Goal: Task Accomplishment & Management: Manage account settings

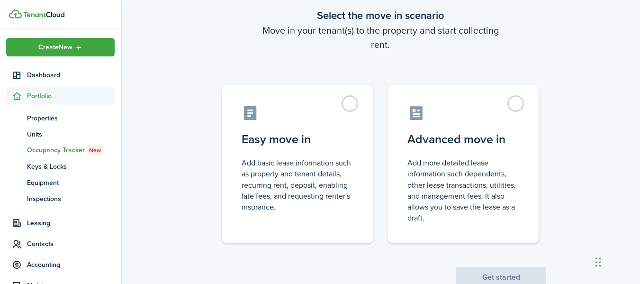
scroll to position [54, 0]
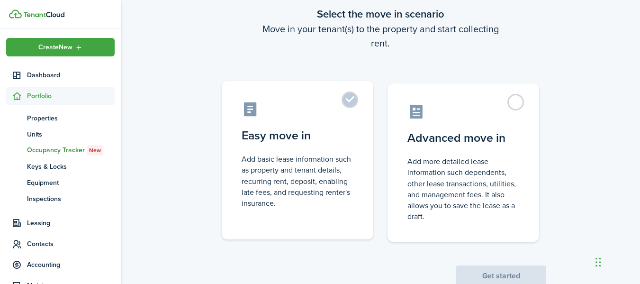
click at [337, 110] on control-radio-card-icon at bounding box center [298, 109] width 112 height 17
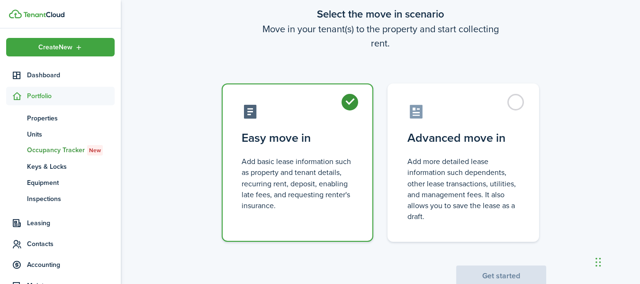
radio input "true"
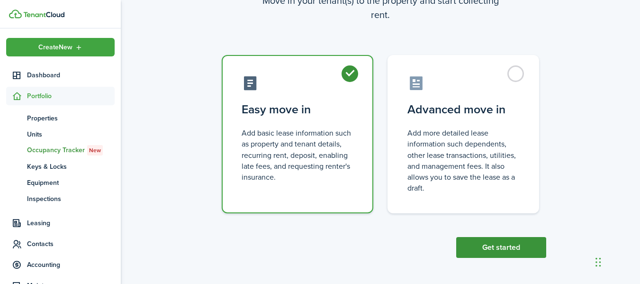
click at [477, 248] on button "Get started" at bounding box center [501, 247] width 90 height 21
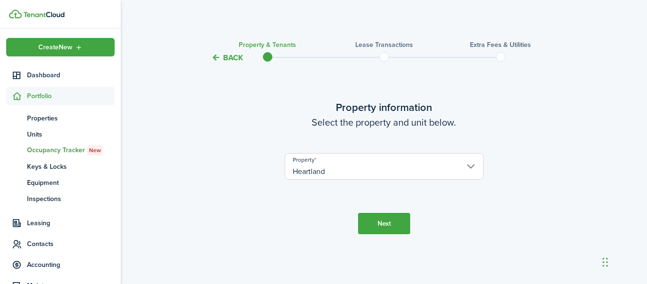
click at [421, 167] on input "Heartland" at bounding box center [384, 166] width 199 height 27
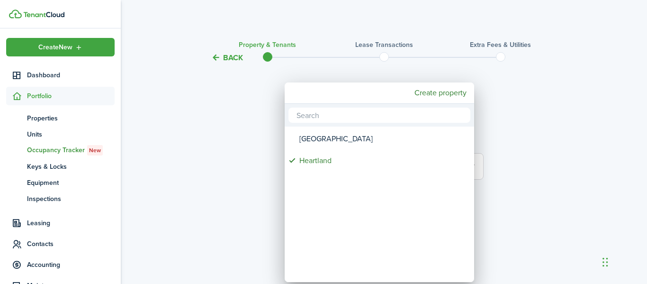
click at [530, 167] on div at bounding box center [323, 141] width 799 height 435
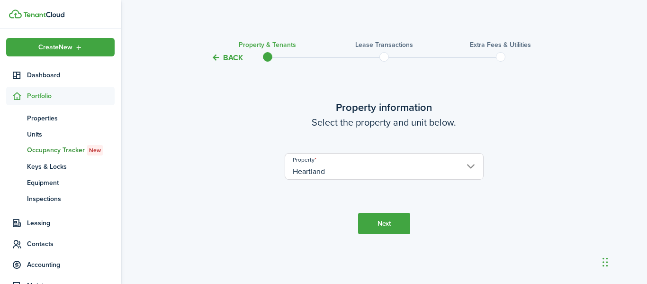
click at [376, 220] on button "Next" at bounding box center [384, 223] width 52 height 21
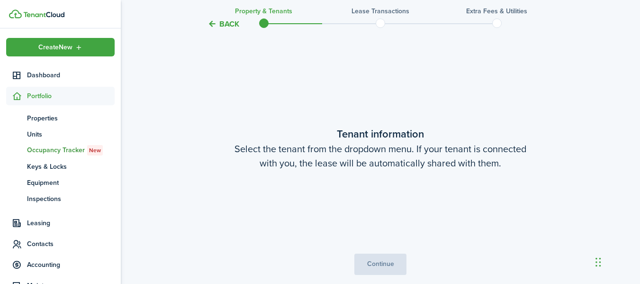
scroll to position [220, 0]
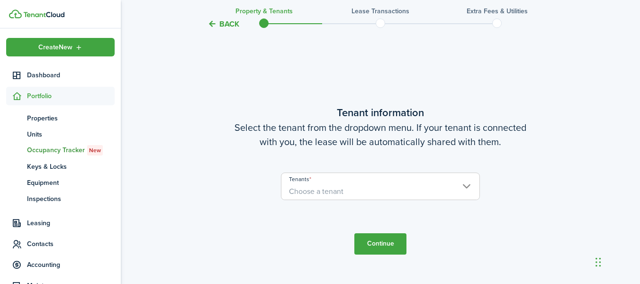
click at [380, 205] on user-client-select "Tenants Choose a tenant" at bounding box center [380, 190] width 199 height 37
click at [379, 201] on user-client-select "Tenants Choose a tenant" at bounding box center [380, 190] width 199 height 37
click at [379, 192] on span "Choose a tenant" at bounding box center [380, 191] width 198 height 16
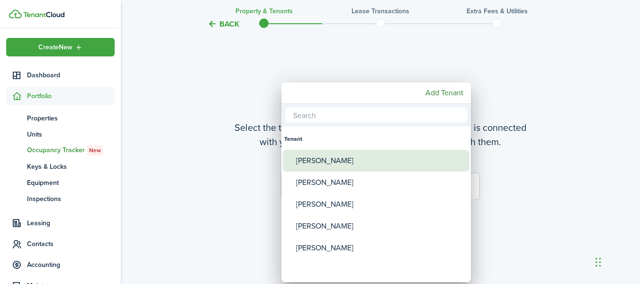
click at [366, 166] on div "[PERSON_NAME]" at bounding box center [380, 161] width 168 height 22
type input "[PERSON_NAME]"
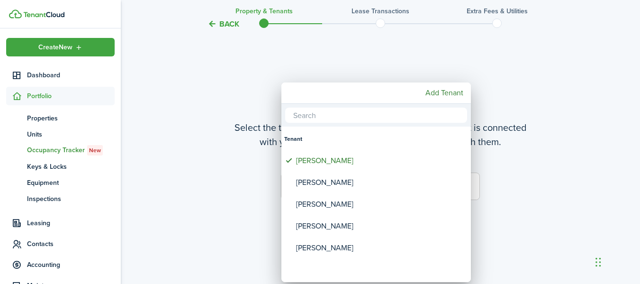
click at [522, 172] on div at bounding box center [320, 141] width 792 height 435
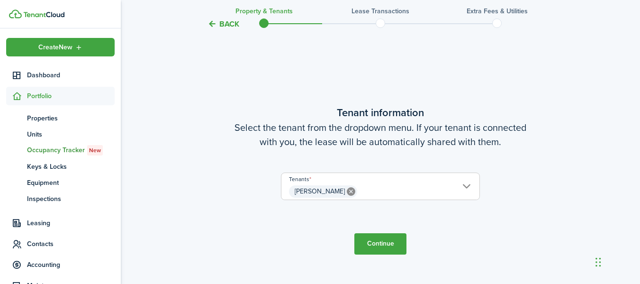
click at [369, 240] on button "Continue" at bounding box center [380, 243] width 52 height 21
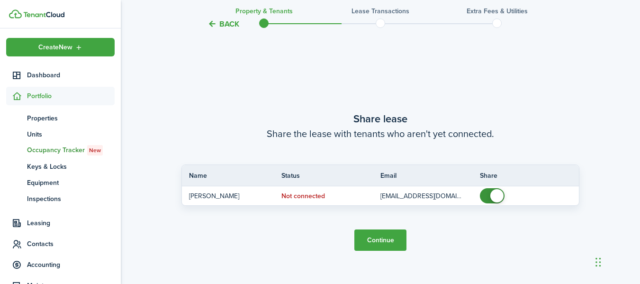
scroll to position [504, 0]
click at [415, 265] on tc-wizard-step "Share lease Share the lease with tenants who aren't yet connected. Name Status …" at bounding box center [380, 179] width 398 height 284
click at [389, 235] on button "Continue" at bounding box center [380, 238] width 52 height 21
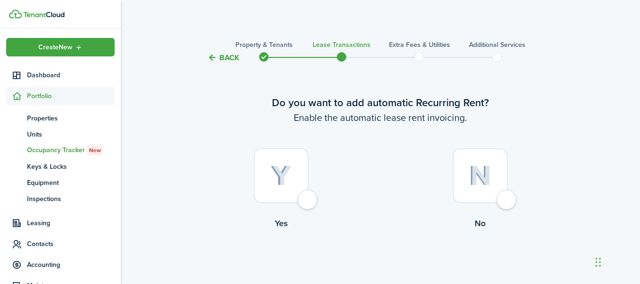
click at [231, 45] on tc-wizard-header "Back Property & Tenants Lease Transactions Extra fees & Utilities Additional Se…" at bounding box center [380, 54] width 412 height 43
click at [225, 58] on button "Back" at bounding box center [224, 58] width 32 height 10
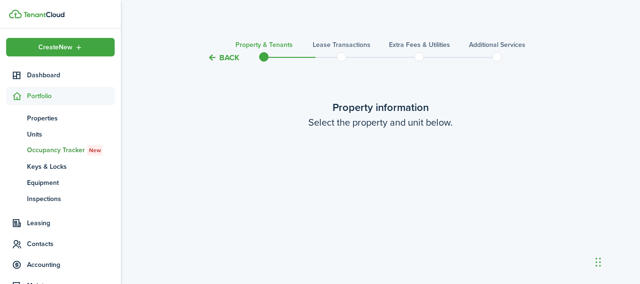
scroll to position [504, 0]
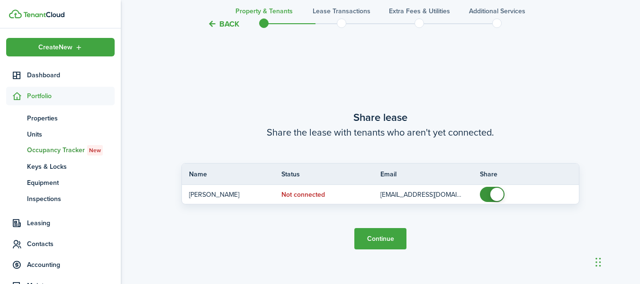
click at [223, 23] on button "Back" at bounding box center [224, 24] width 32 height 10
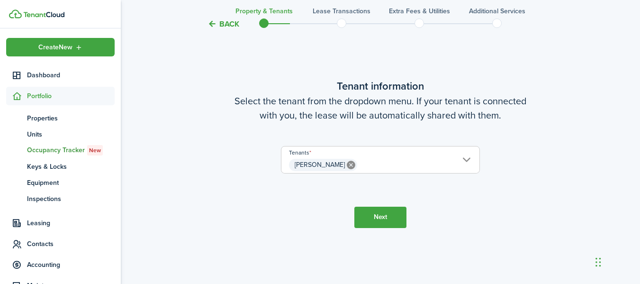
scroll to position [220, 0]
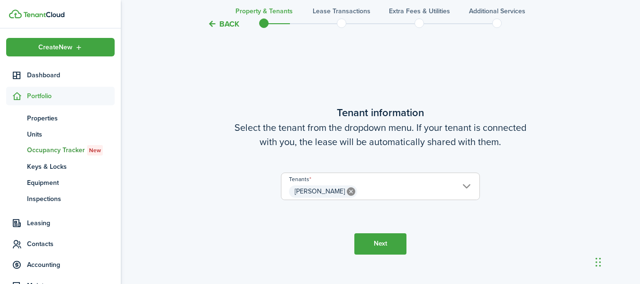
click at [223, 23] on button "Back" at bounding box center [224, 24] width 32 height 10
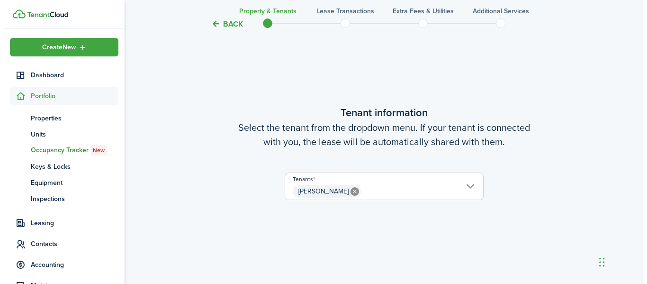
scroll to position [0, 0]
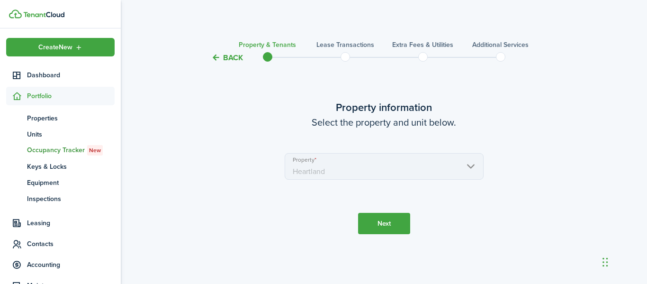
click at [223, 23] on dashboard-content "Back Property & Tenants Lease Transactions Extra fees & Utilities Additional Se…" at bounding box center [384, 142] width 526 height 284
click at [215, 60] on button "Back" at bounding box center [227, 58] width 32 height 10
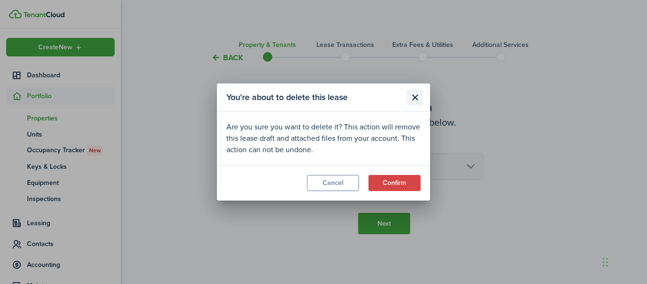
click at [416, 99] on button "Close modal" at bounding box center [415, 98] width 16 height 16
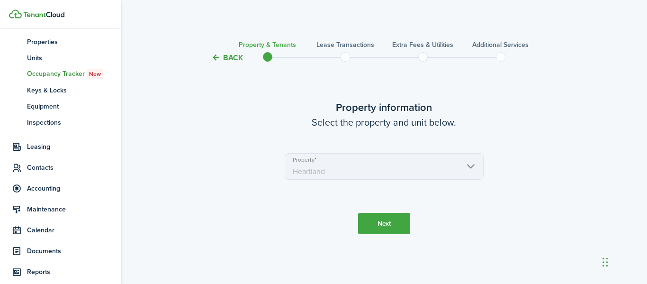
scroll to position [77, 0]
click at [36, 147] on span "Leasing" at bounding box center [71, 146] width 88 height 10
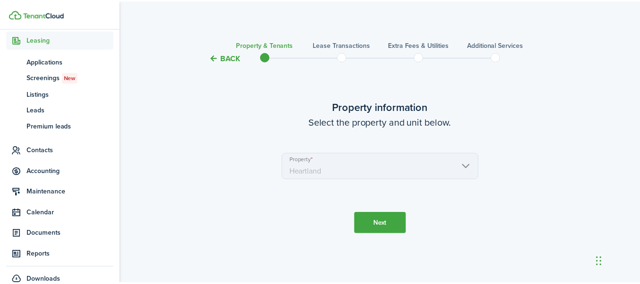
scroll to position [0, 0]
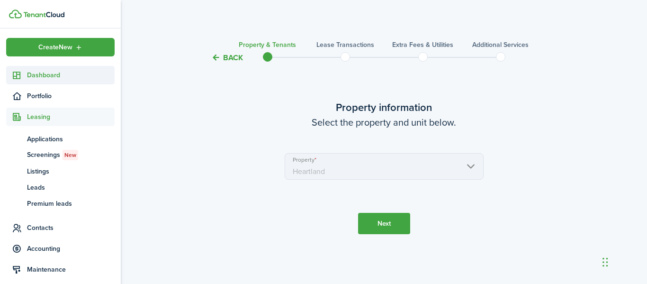
click at [49, 76] on span "Dashboard" at bounding box center [71, 75] width 88 height 10
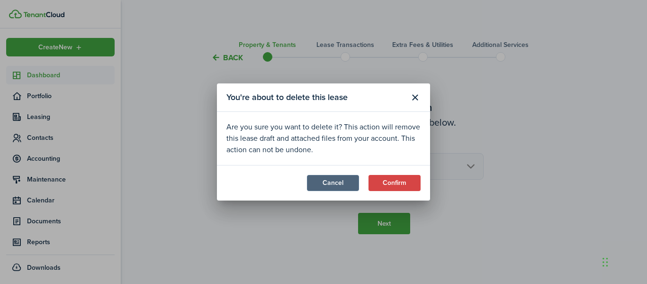
click at [316, 188] on button "Cancel" at bounding box center [333, 183] width 52 height 16
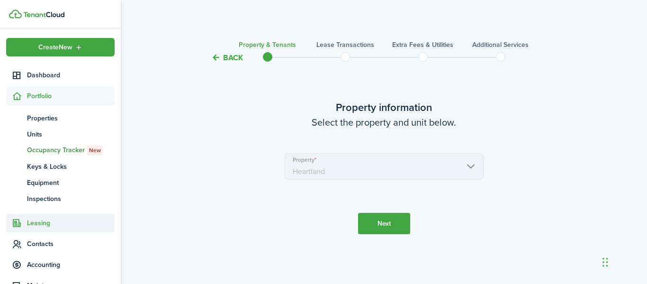
click at [39, 221] on span "Leasing" at bounding box center [71, 223] width 88 height 10
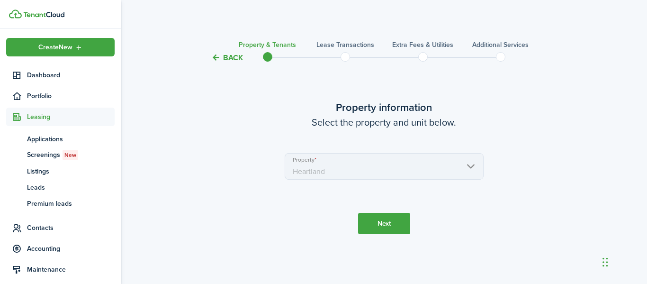
click at [226, 55] on button "Back" at bounding box center [227, 58] width 32 height 10
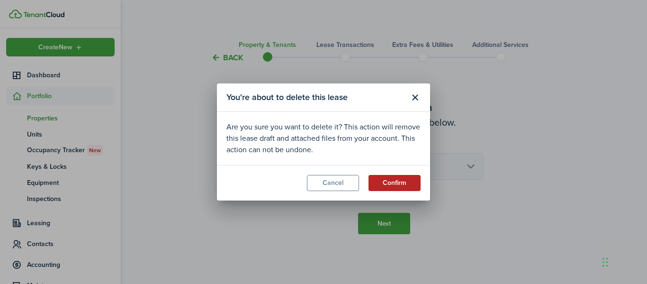
click at [403, 178] on button "Confirm" at bounding box center [395, 183] width 52 height 16
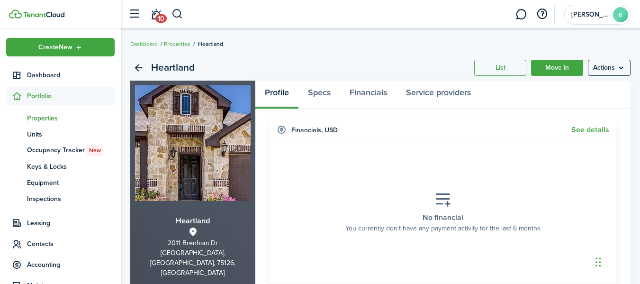
click at [407, 178] on section "No financial You currently don't have any payment activity for the last 6 months" at bounding box center [443, 212] width 333 height 128
click at [581, 130] on link "See details" at bounding box center [590, 130] width 38 height 9
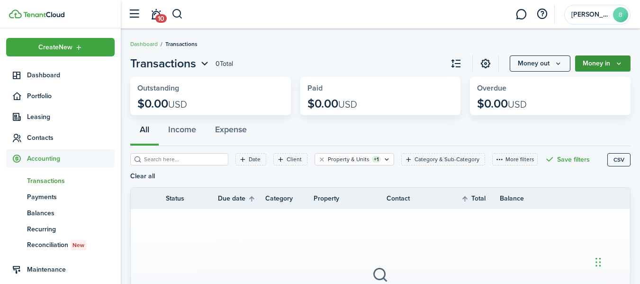
click at [624, 69] on button "Money in" at bounding box center [602, 63] width 55 height 16
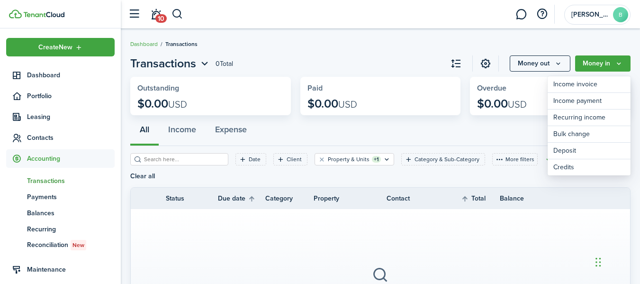
click at [613, 32] on breadcrumb "Dashboard Transactions" at bounding box center [380, 39] width 500 height 22
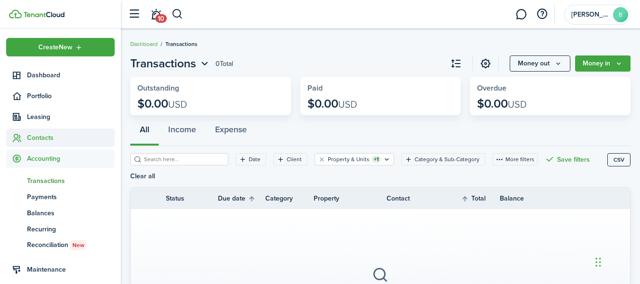
click at [59, 138] on span "Contacts" at bounding box center [71, 138] width 88 height 10
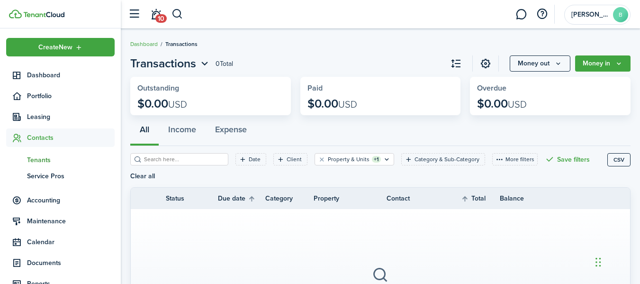
click at [45, 159] on span "Tenants" at bounding box center [71, 160] width 88 height 10
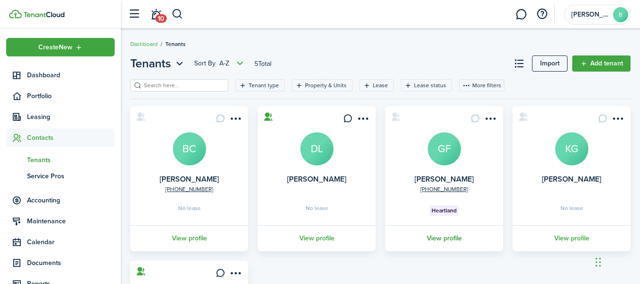
click at [450, 239] on link "View profile" at bounding box center [444, 238] width 121 height 26
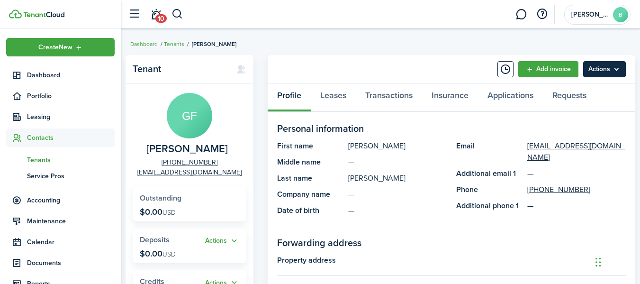
click at [620, 72] on menu-btn "Actions" at bounding box center [604, 69] width 43 height 16
click at [616, 44] on breadcrumb "Dashboard Tenants [PERSON_NAME]" at bounding box center [380, 39] width 500 height 22
click at [329, 95] on link "Leases" at bounding box center [333, 97] width 45 height 28
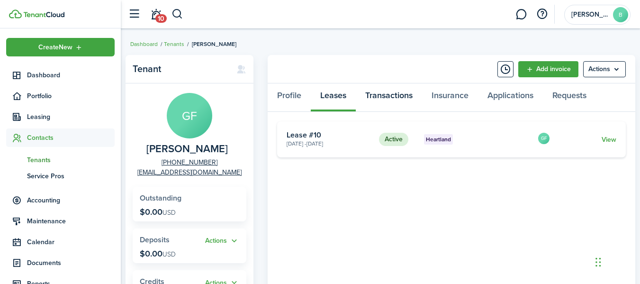
click at [398, 101] on link "Transactions" at bounding box center [389, 97] width 66 height 28
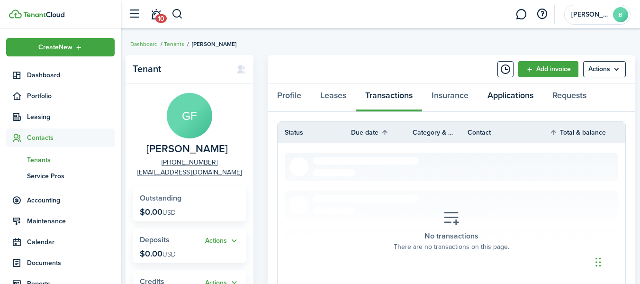
click at [508, 95] on link "Applications" at bounding box center [510, 97] width 65 height 28
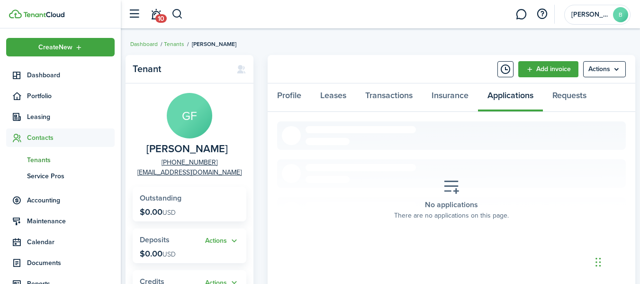
click at [626, 67] on panel-main-header "Add invoice Actions" at bounding box center [452, 69] width 368 height 28
click at [620, 67] on menu-btn "Actions" at bounding box center [604, 69] width 43 height 16
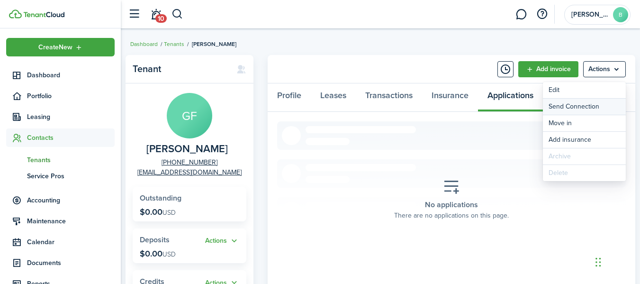
click at [586, 106] on button "Send Connection" at bounding box center [584, 107] width 83 height 16
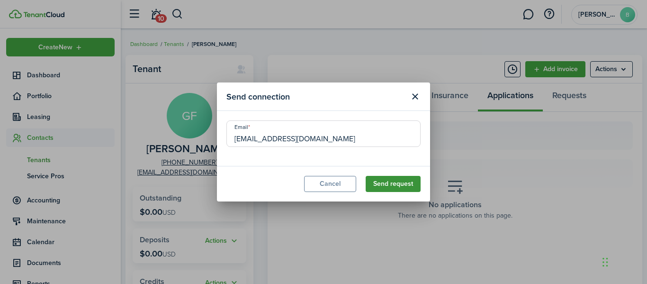
click at [380, 182] on button "Send request" at bounding box center [393, 184] width 55 height 16
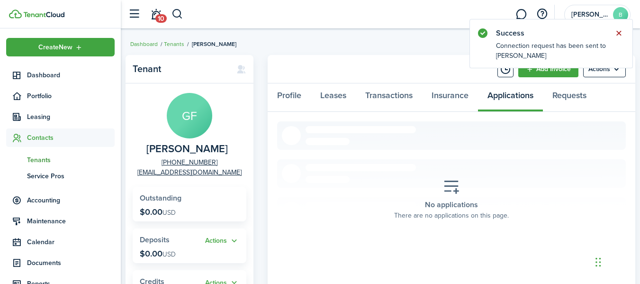
click at [616, 34] on button "Close notify" at bounding box center [618, 33] width 13 height 13
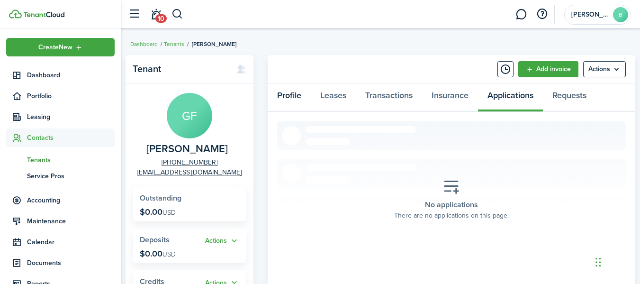
click at [293, 93] on link "Profile" at bounding box center [289, 97] width 43 height 28
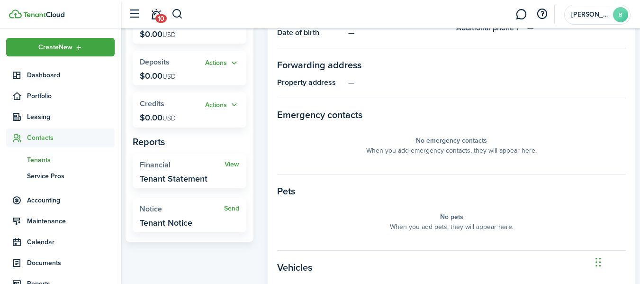
scroll to position [208, 0]
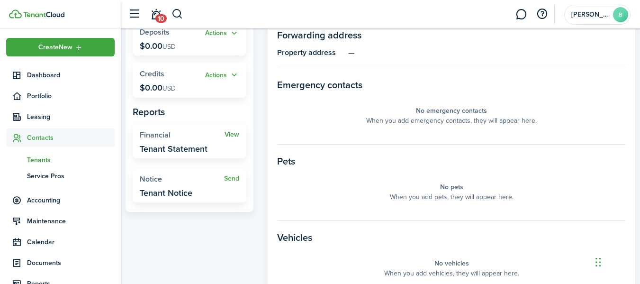
click at [236, 131] on link "View" at bounding box center [232, 135] width 15 height 8
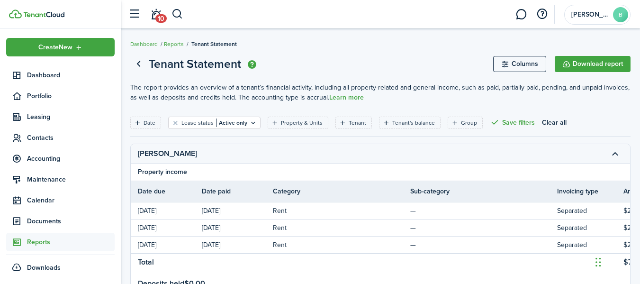
click at [513, 271] on tbody "[DATE] [DATE] Rent — Separated $2,340.00 $2,340.00 [PERSON_NAME] $0.00 [DATE] […" at bounding box center [562, 249] width 862 height 94
click at [141, 64] on link "Go back" at bounding box center [138, 64] width 16 height 16
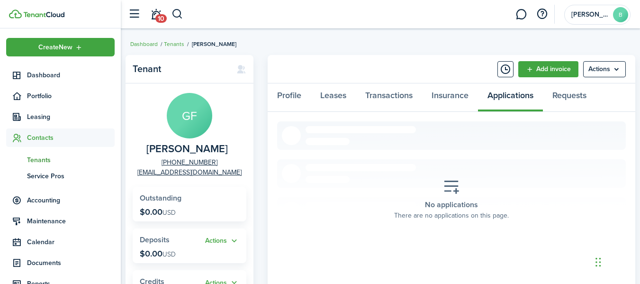
click at [46, 160] on span "Tenants" at bounding box center [71, 160] width 88 height 10
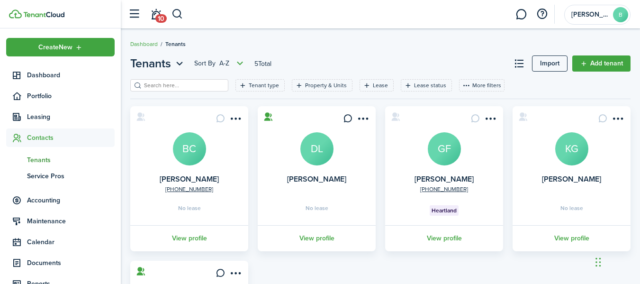
scroll to position [85, 0]
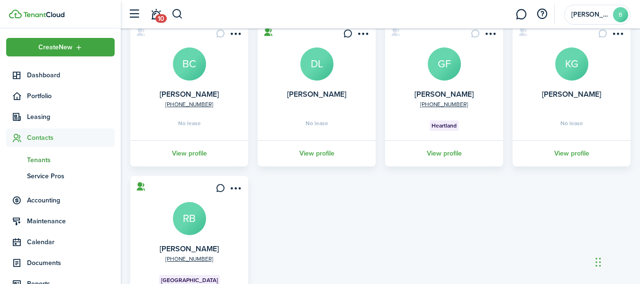
click at [187, 214] on avatar-text "RB" at bounding box center [189, 218] width 33 height 33
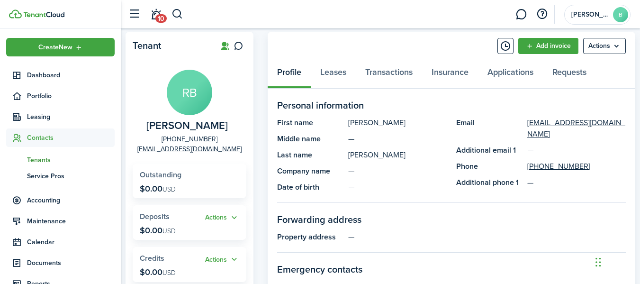
scroll to position [20, 0]
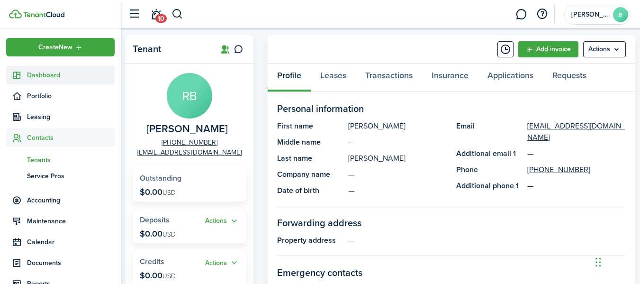
click at [44, 71] on span "Dashboard" at bounding box center [71, 75] width 88 height 10
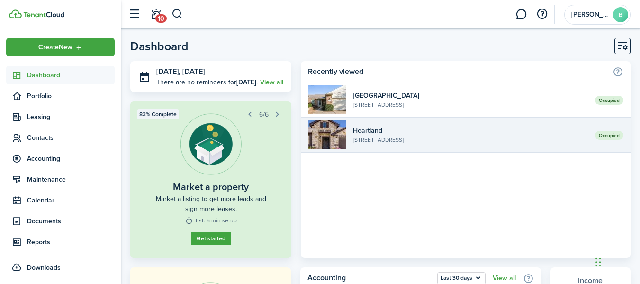
click at [348, 142] on link "Occupied Heartland 2011 [GEOGRAPHIC_DATA], [GEOGRAPHIC_DATA]" at bounding box center [466, 134] width 330 height 35
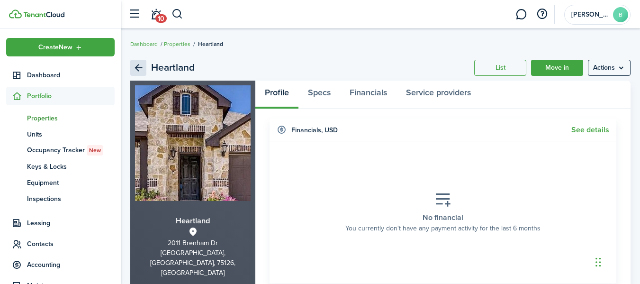
click at [140, 70] on link "Back" at bounding box center [138, 68] width 16 height 16
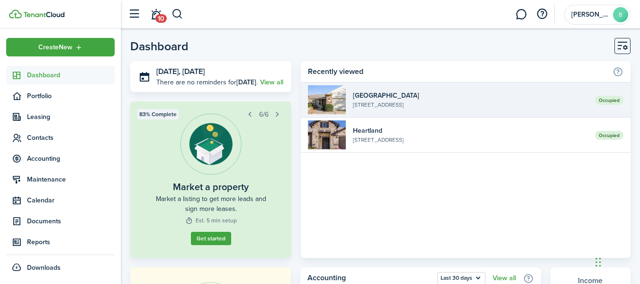
click at [368, 93] on widget-list-item-title "[GEOGRAPHIC_DATA]" at bounding box center [470, 95] width 235 height 10
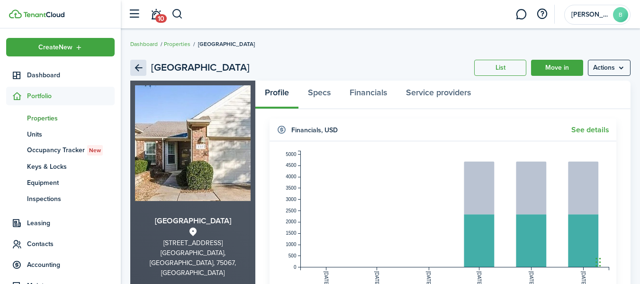
click at [135, 62] on link "Back" at bounding box center [138, 68] width 16 height 16
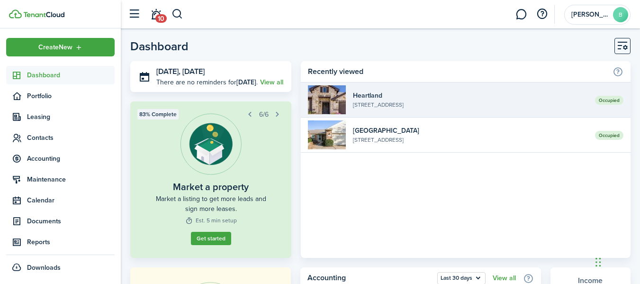
click at [362, 106] on widget-list-item-description "[STREET_ADDRESS]" at bounding box center [470, 104] width 235 height 9
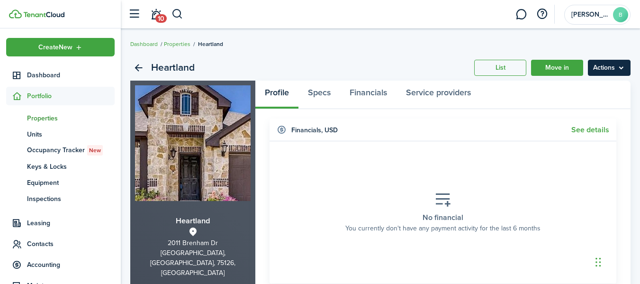
click at [628, 73] on menu-btn "Actions" at bounding box center [609, 68] width 43 height 16
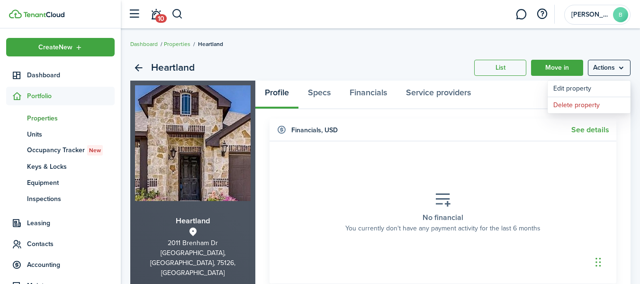
click at [625, 48] on breadcrumb "Dashboard Properties [GEOGRAPHIC_DATA]" at bounding box center [380, 39] width 500 height 22
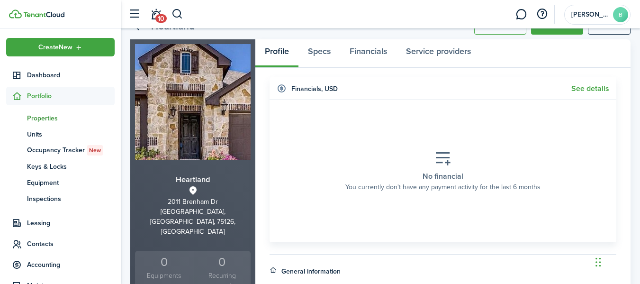
scroll to position [28, 0]
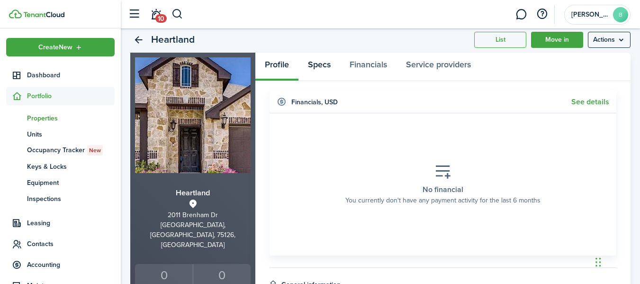
click at [322, 70] on link "Specs" at bounding box center [319, 67] width 42 height 28
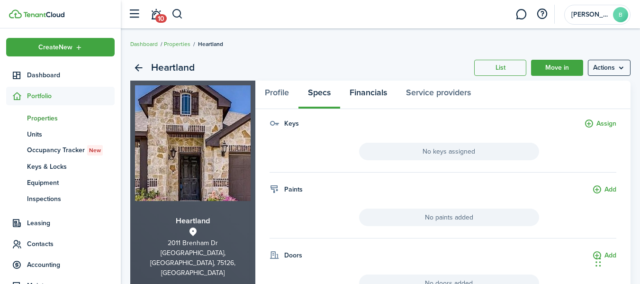
click at [371, 97] on link "Financials" at bounding box center [368, 95] width 56 height 28
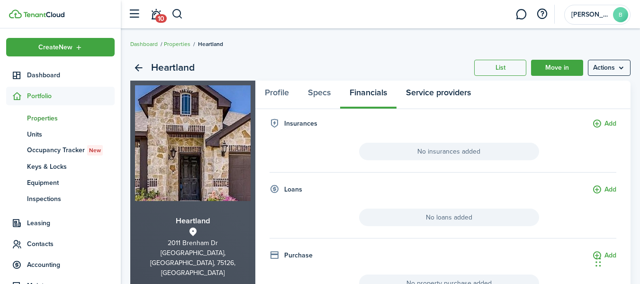
click at [417, 93] on link "Service providers" at bounding box center [439, 95] width 84 height 28
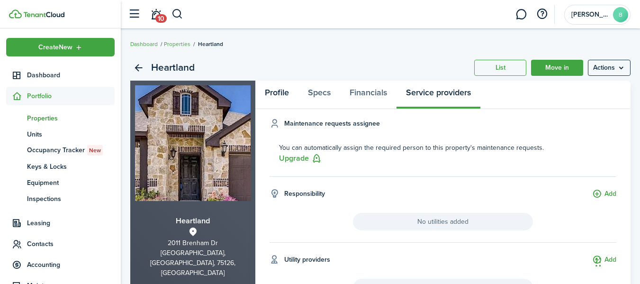
click at [276, 92] on link "Profile" at bounding box center [276, 95] width 43 height 28
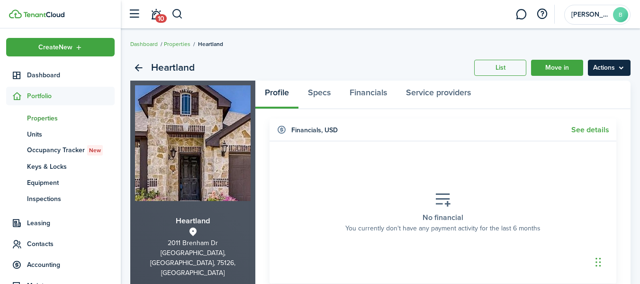
click at [626, 66] on menu-btn "Actions" at bounding box center [609, 68] width 43 height 16
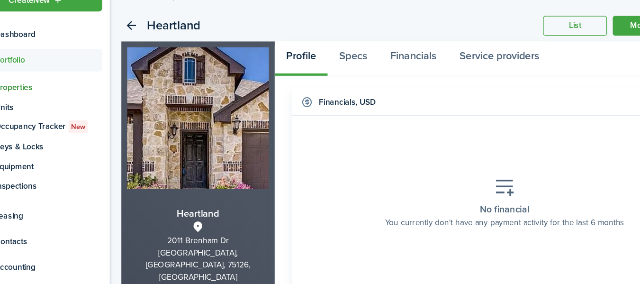
click at [276, 137] on widget-header "Financials , USD See details" at bounding box center [443, 129] width 347 height 23
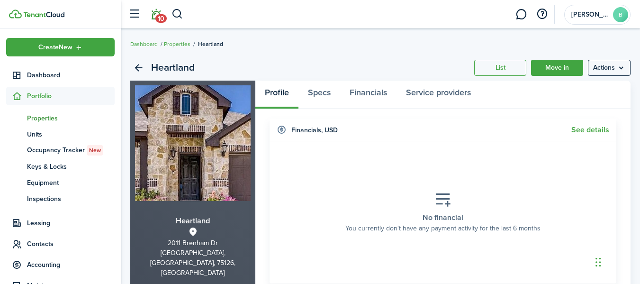
click at [161, 18] on span "10" at bounding box center [160, 18] width 11 height 9
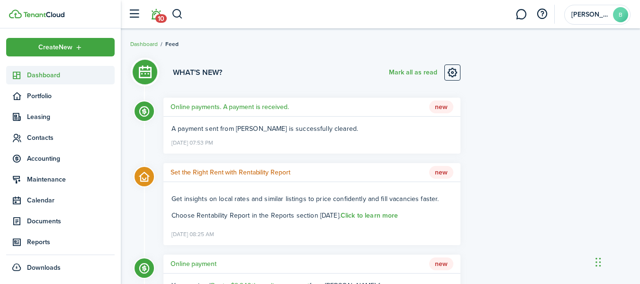
click at [55, 67] on link "Dashboard" at bounding box center [60, 75] width 108 height 18
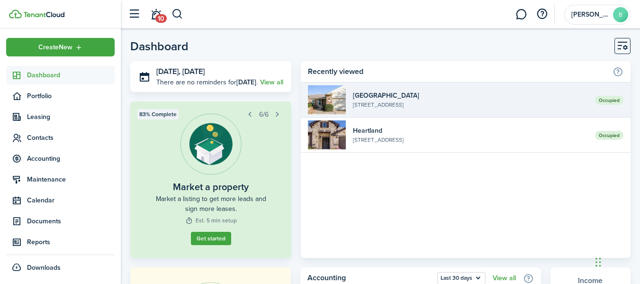
click at [370, 98] on widget-list-item-title "[GEOGRAPHIC_DATA]" at bounding box center [470, 95] width 235 height 10
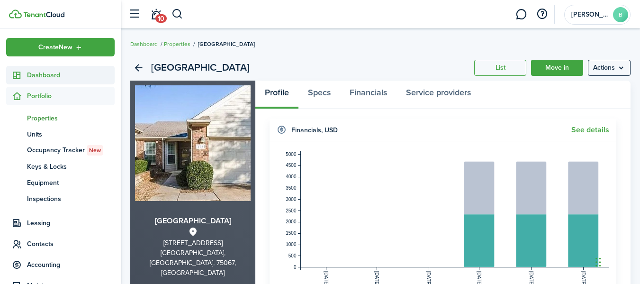
click at [57, 71] on span "Dashboard" at bounding box center [71, 75] width 88 height 10
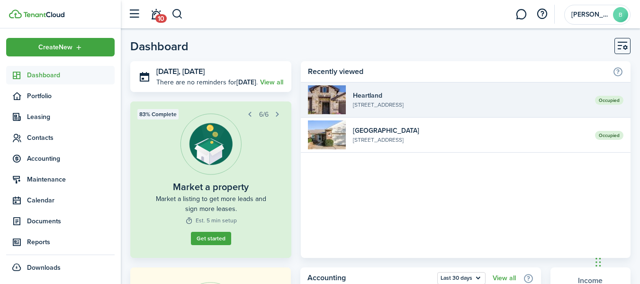
click at [384, 108] on widget-list-item-description "[STREET_ADDRESS]" at bounding box center [470, 104] width 235 height 9
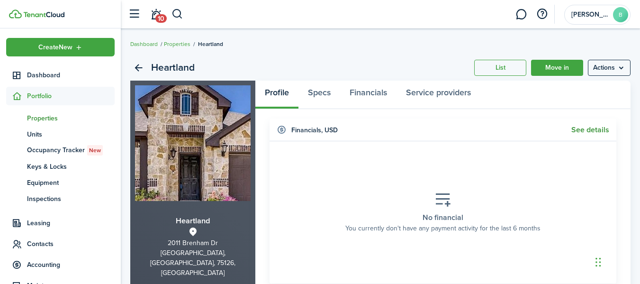
click at [588, 127] on link "See details" at bounding box center [590, 130] width 38 height 9
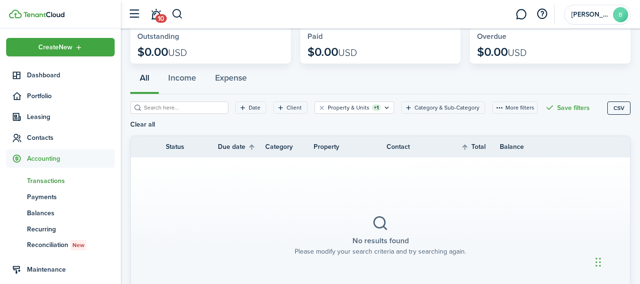
scroll to position [52, 0]
click at [184, 78] on button "Income" at bounding box center [182, 79] width 47 height 28
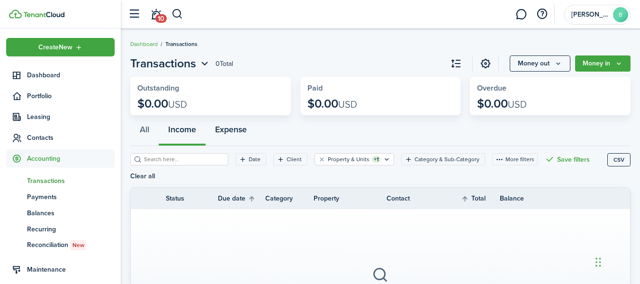
click at [246, 130] on button "Expense" at bounding box center [231, 131] width 51 height 28
click at [205, 132] on button "Income" at bounding box center [182, 131] width 47 height 28
click at [150, 126] on button "All" at bounding box center [144, 131] width 28 height 28
click at [404, 93] on widget-stats "Paid $0.00 USD" at bounding box center [380, 96] width 161 height 38
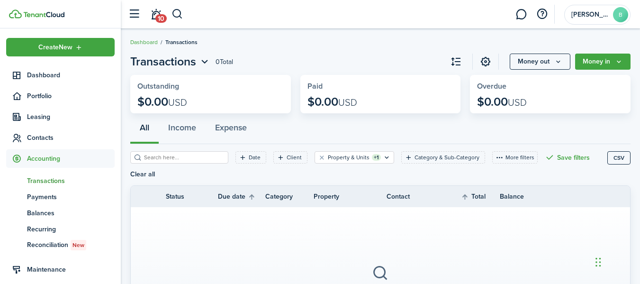
scroll to position [1, 0]
click at [203, 67] on icon "Open menu" at bounding box center [205, 62] width 12 height 12
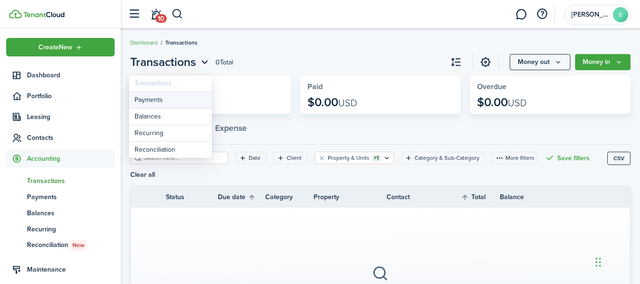
click at [167, 99] on link "Payments" at bounding box center [170, 100] width 83 height 17
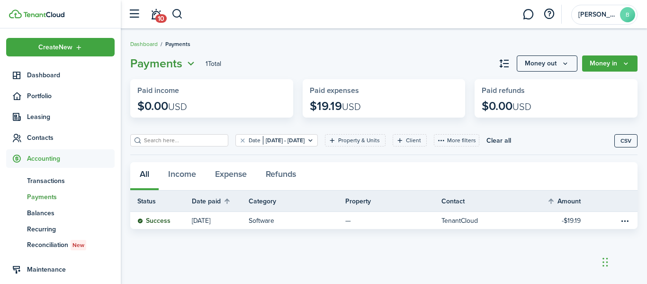
click at [187, 64] on icon "Open menu" at bounding box center [191, 64] width 12 height 12
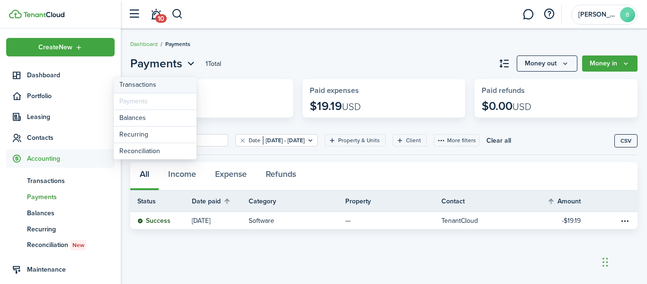
click at [162, 78] on link "Transactions" at bounding box center [155, 85] width 83 height 17
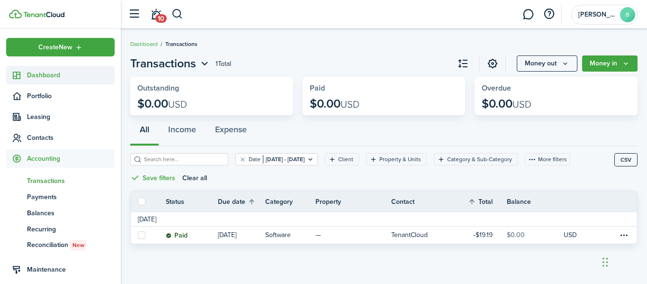
click at [53, 75] on span "Dashboard" at bounding box center [71, 75] width 88 height 10
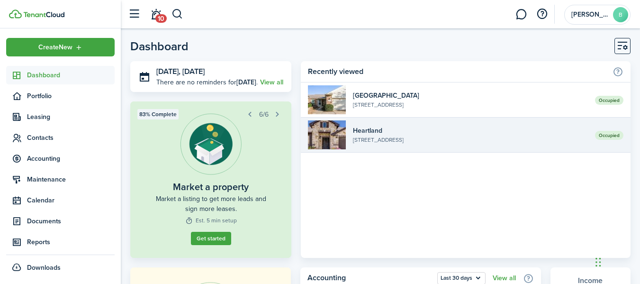
click at [360, 141] on widget-list-item-description "[STREET_ADDRESS]" at bounding box center [470, 139] width 235 height 9
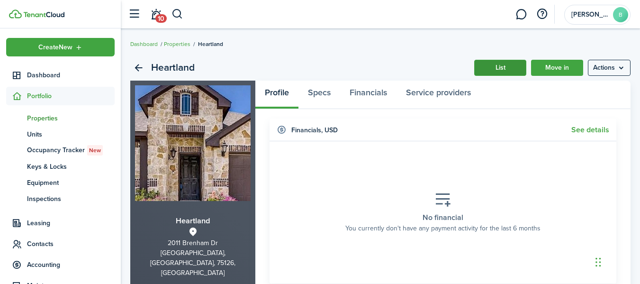
click at [495, 75] on link "List" at bounding box center [500, 68] width 52 height 16
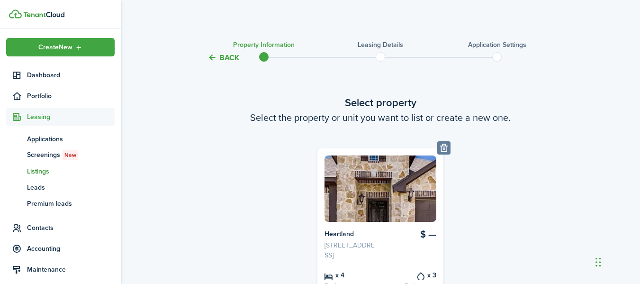
click at [222, 57] on button "Back" at bounding box center [224, 58] width 32 height 10
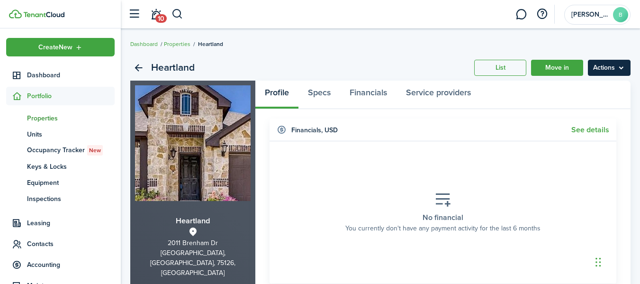
click at [615, 73] on menu-btn "Actions" at bounding box center [609, 68] width 43 height 16
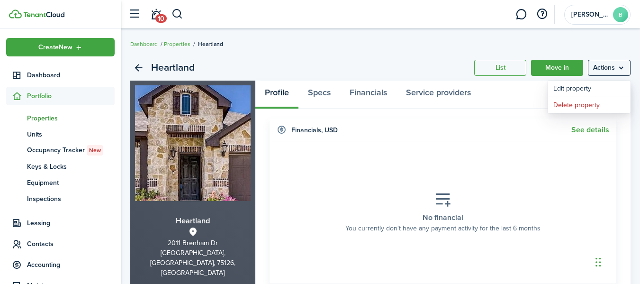
click at [432, 157] on section "No financial You currently don't have any payment activity for the last 6 months" at bounding box center [443, 212] width 333 height 128
click at [317, 89] on link "Specs" at bounding box center [319, 95] width 42 height 28
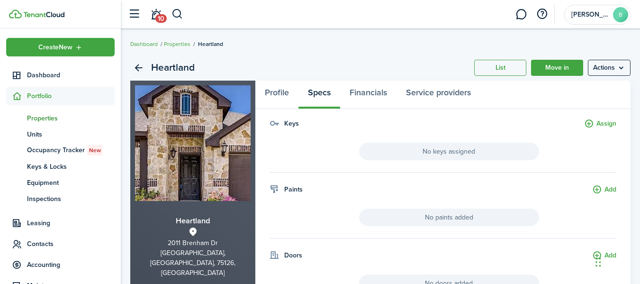
click at [462, 154] on span "No keys assigned" at bounding box center [449, 152] width 180 height 18
click at [593, 121] on button "Assign" at bounding box center [600, 123] width 32 height 11
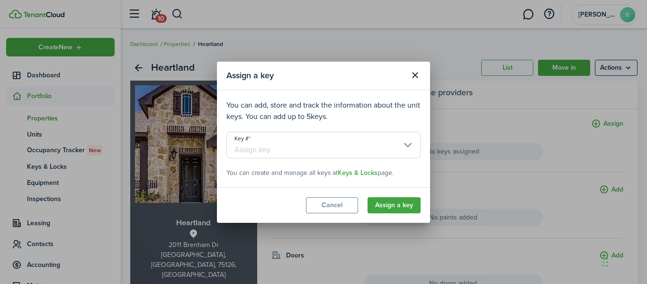
click at [370, 151] on input "Key #" at bounding box center [323, 145] width 194 height 27
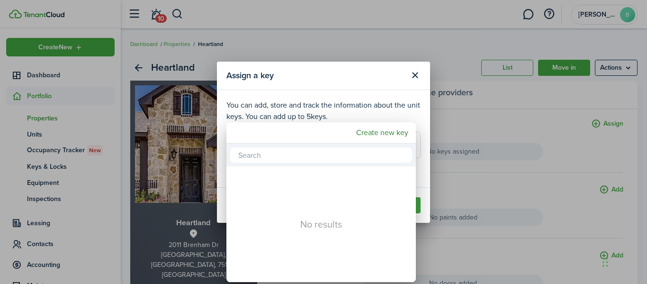
click at [470, 117] on div at bounding box center [323, 141] width 799 height 435
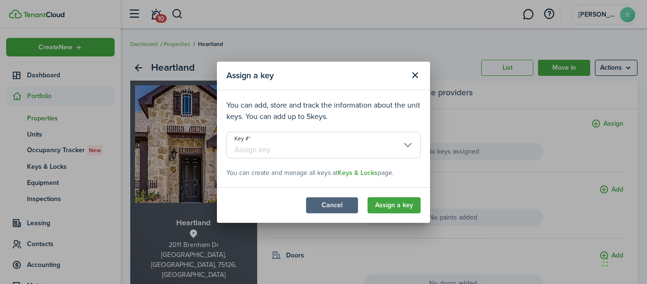
click at [350, 207] on button "Cancel" at bounding box center [332, 205] width 52 height 16
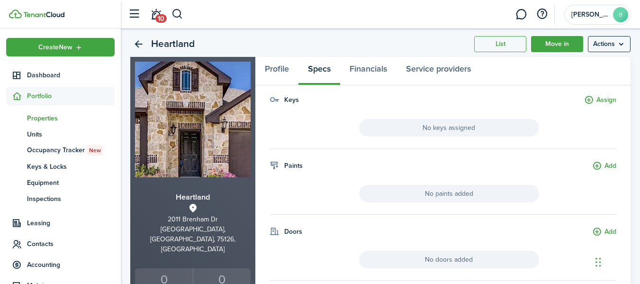
scroll to position [19, 0]
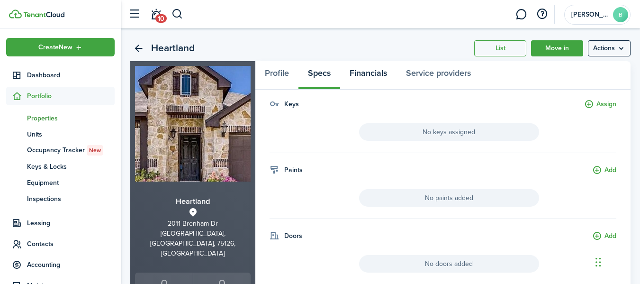
click at [377, 72] on link "Financials" at bounding box center [368, 75] width 56 height 28
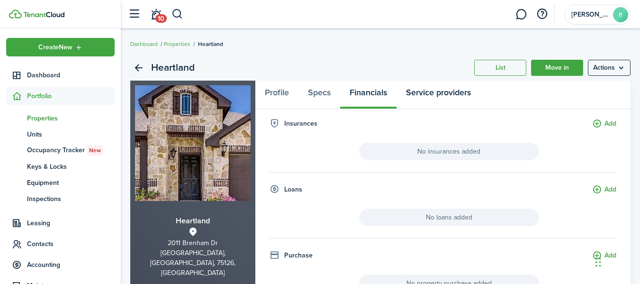
click at [439, 95] on link "Service providers" at bounding box center [439, 95] width 84 height 28
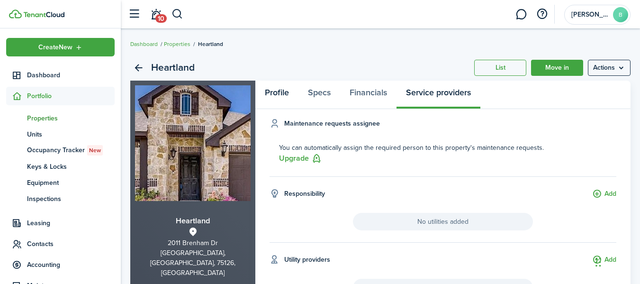
click at [274, 90] on link "Profile" at bounding box center [276, 95] width 43 height 28
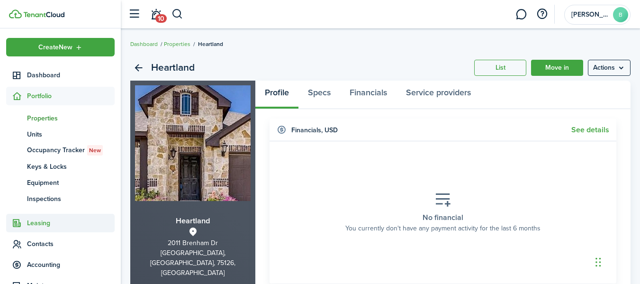
click at [59, 223] on span "Leasing" at bounding box center [71, 223] width 88 height 10
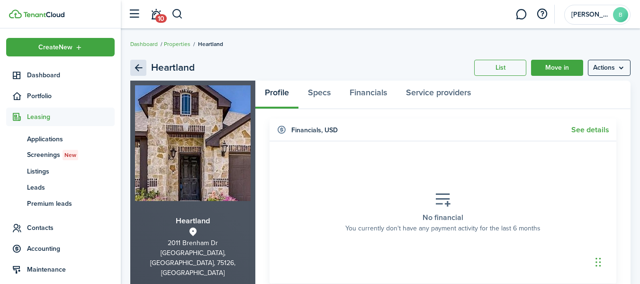
click at [143, 66] on link "Back" at bounding box center [138, 68] width 16 height 16
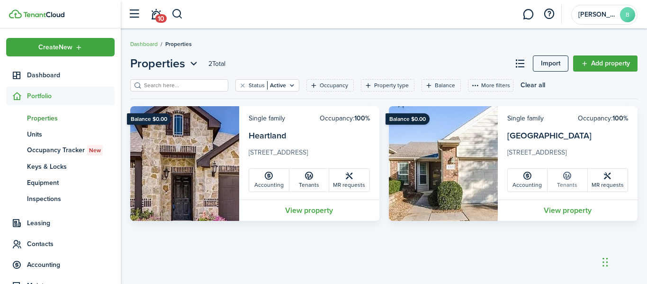
click at [571, 176] on icon at bounding box center [567, 175] width 10 height 9
click at [291, 208] on link "View property" at bounding box center [309, 209] width 140 height 21
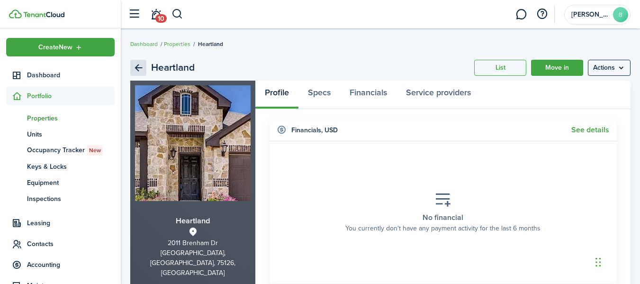
click at [139, 63] on link "Back" at bounding box center [138, 68] width 16 height 16
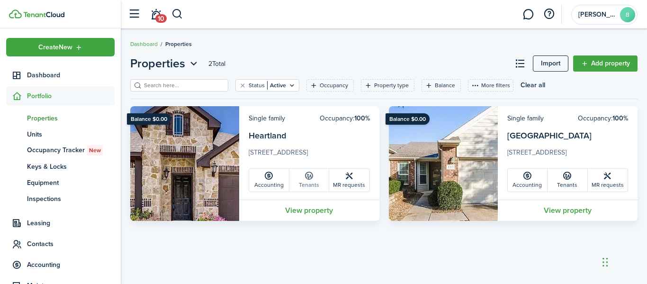
click at [320, 178] on link "Tenants" at bounding box center [309, 180] width 40 height 23
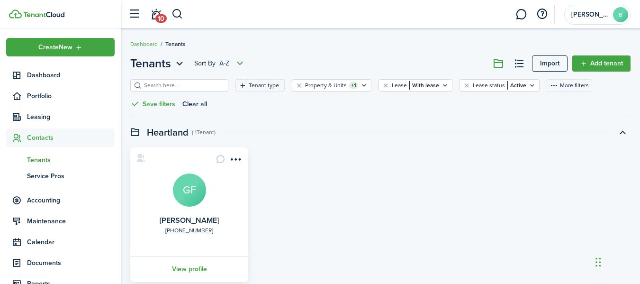
scroll to position [45, 0]
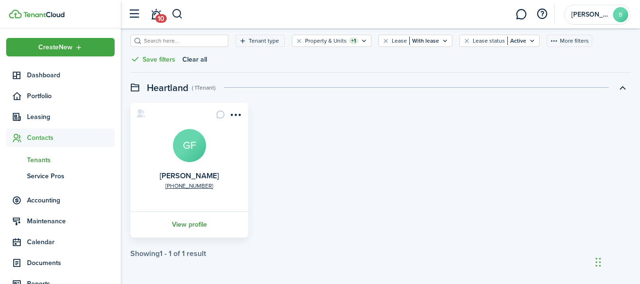
click at [192, 216] on link "View profile" at bounding box center [189, 224] width 121 height 26
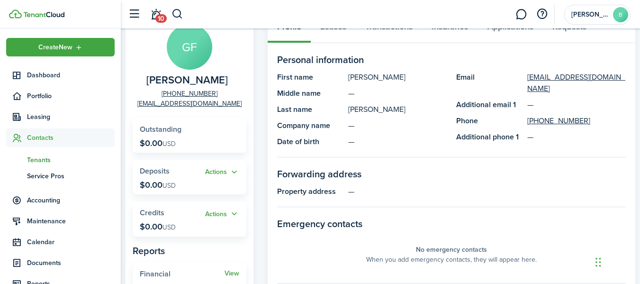
scroll to position [55, 0]
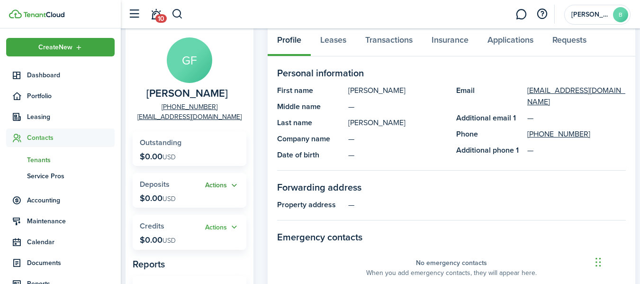
click at [227, 184] on button "Actions" at bounding box center [222, 185] width 34 height 11
click at [191, 200] on link "Add" at bounding box center [197, 204] width 83 height 16
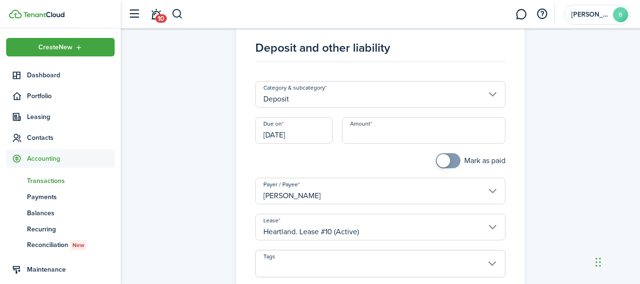
scroll to position [25, 0]
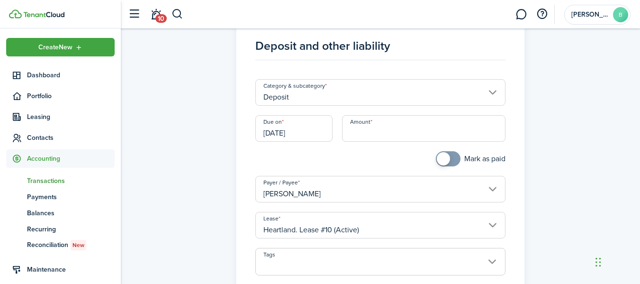
click at [297, 135] on input "[DATE]" at bounding box center [293, 128] width 77 height 27
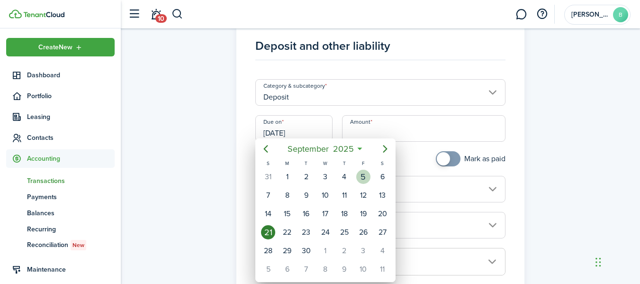
click at [361, 178] on div "5" at bounding box center [363, 177] width 14 height 14
type input "[DATE]"
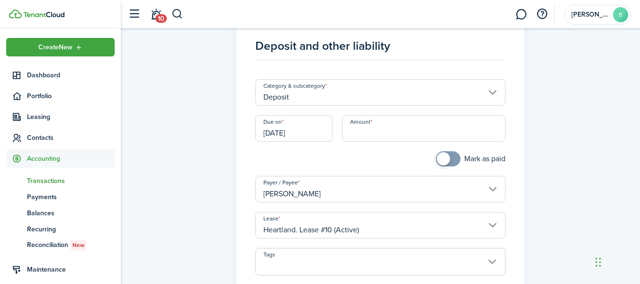
click at [361, 178] on input "[PERSON_NAME]" at bounding box center [380, 189] width 250 height 27
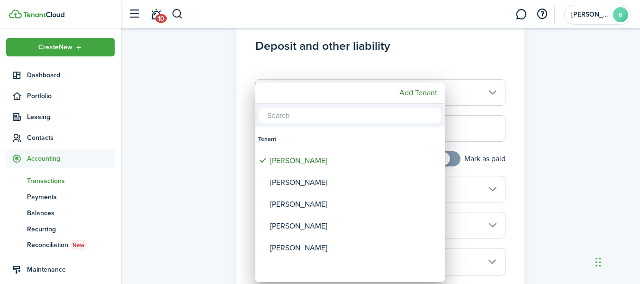
click at [458, 136] on div at bounding box center [320, 141] width 792 height 435
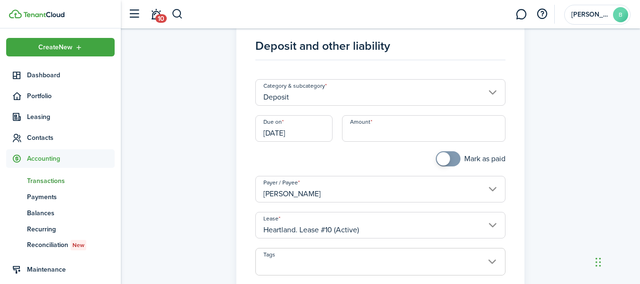
click at [458, 136] on input "Amount" at bounding box center [423, 128] width 163 height 27
type input "$2,650.00"
checkbox input "true"
click at [453, 156] on span at bounding box center [447, 158] width 9 height 15
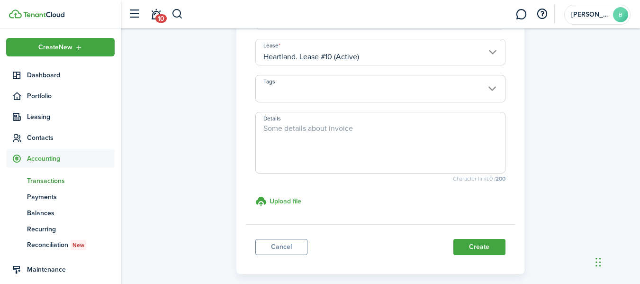
scroll to position [224, 0]
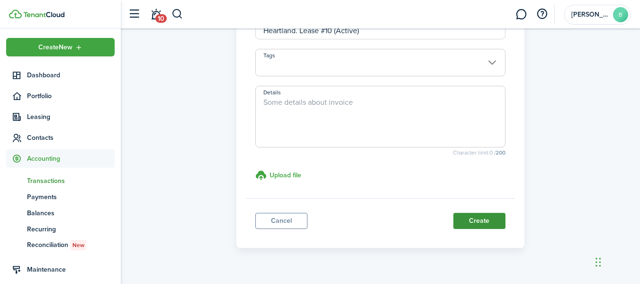
click at [493, 214] on button "Create" at bounding box center [479, 221] width 52 height 16
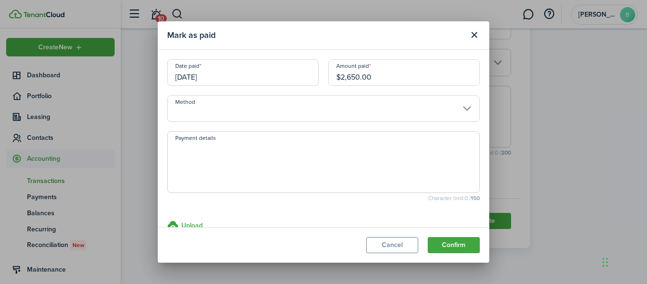
click at [463, 108] on input "Method" at bounding box center [323, 108] width 313 height 27
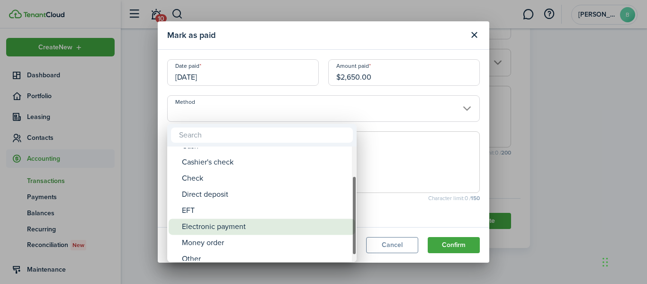
drag, startPoint x: 354, startPoint y: 191, endPoint x: 351, endPoint y: 221, distance: 29.6
click at [351, 221] on mbsc-scrollview-base "ACH Card Cash Cashier's check Check Direct deposit EFT Electronic payment Money…" at bounding box center [262, 204] width 190 height 114
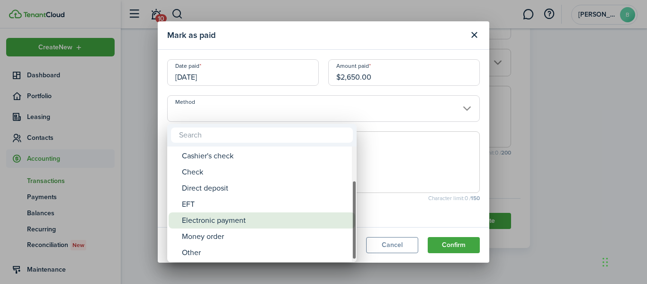
click at [333, 218] on div "Electronic payment" at bounding box center [266, 220] width 168 height 16
type input "Electronic payment"
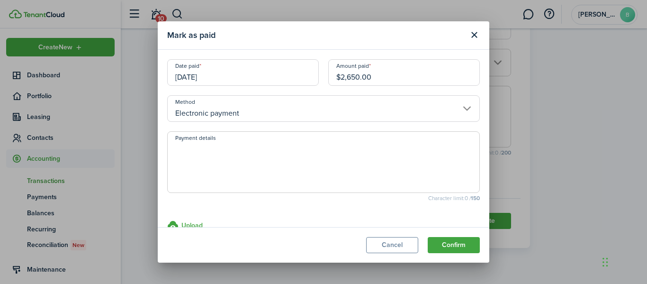
click at [304, 152] on textarea "Payment details" at bounding box center [324, 164] width 312 height 45
type textarea "Zelle payment"
click at [442, 248] on button "Confirm" at bounding box center [454, 245] width 52 height 16
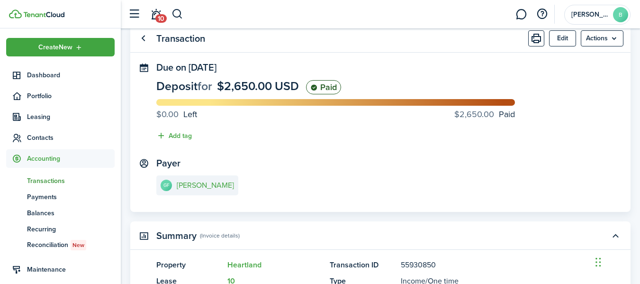
scroll to position [27, 0]
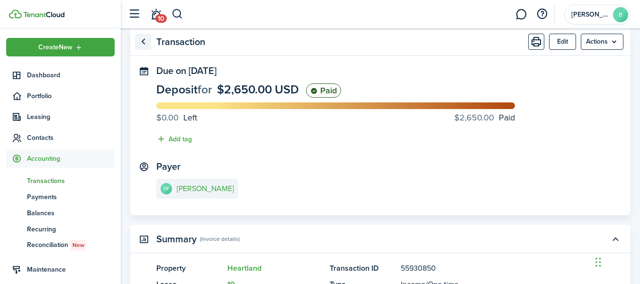
click at [143, 38] on link "Go back" at bounding box center [143, 42] width 16 height 16
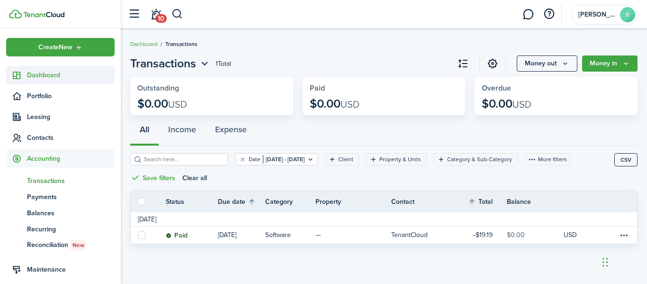
click at [33, 75] on span "Dashboard" at bounding box center [71, 75] width 88 height 10
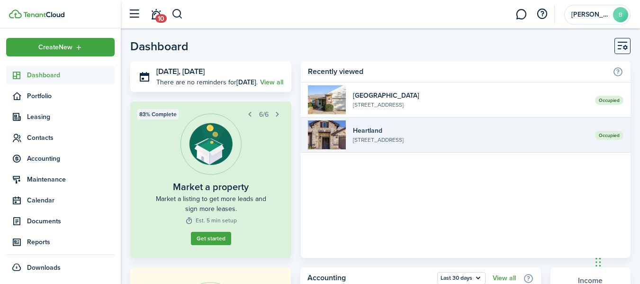
click at [341, 143] on img at bounding box center [327, 134] width 38 height 29
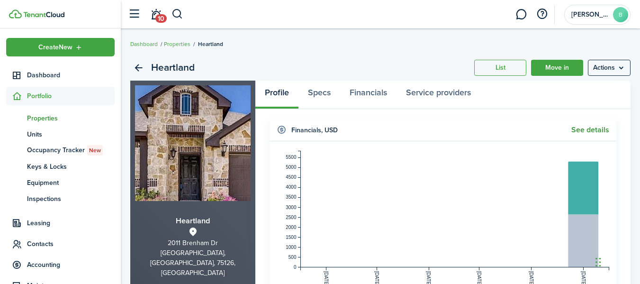
click at [585, 131] on link "See details" at bounding box center [590, 130] width 38 height 9
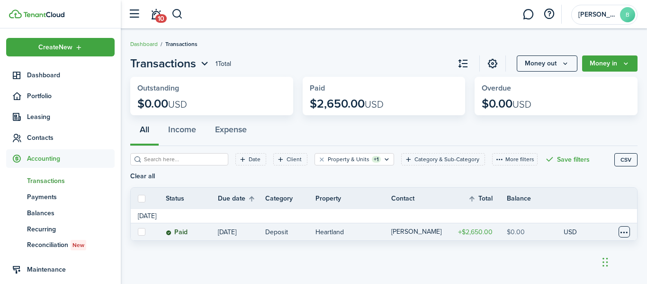
click at [619, 226] on table-menu-btn-icon at bounding box center [624, 231] width 11 height 11
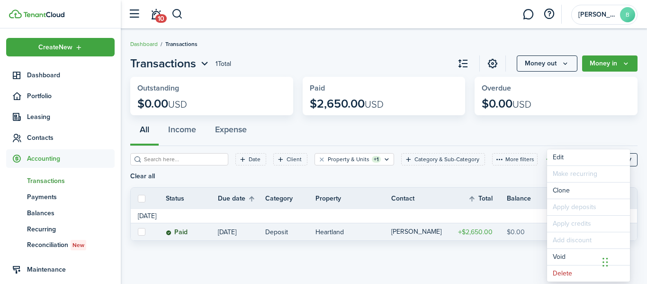
click at [493, 250] on div "Transactions 1 Total Money out Money in Outstanding $0.00 USD Paid $2,650.00 US…" at bounding box center [384, 156] width 526 height 212
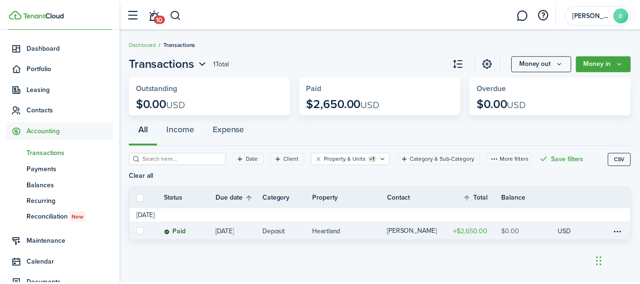
scroll to position [29, 0]
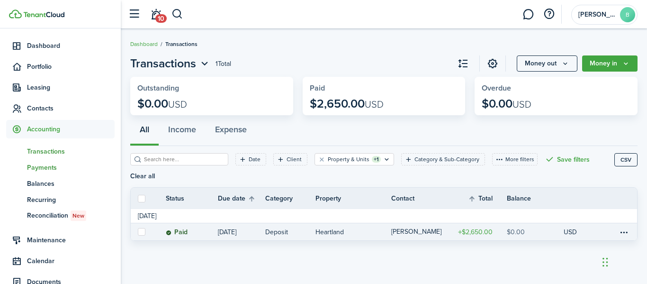
click at [53, 167] on span "Payments" at bounding box center [71, 167] width 88 height 10
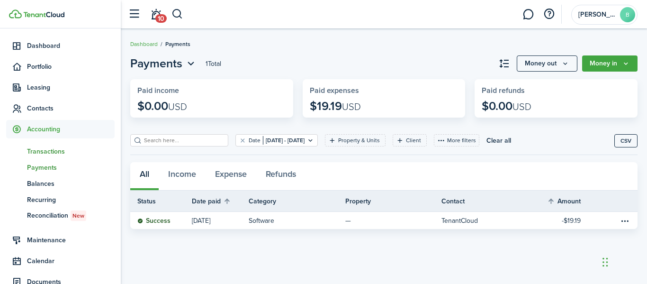
click at [53, 152] on span "Transactions" at bounding box center [71, 151] width 88 height 10
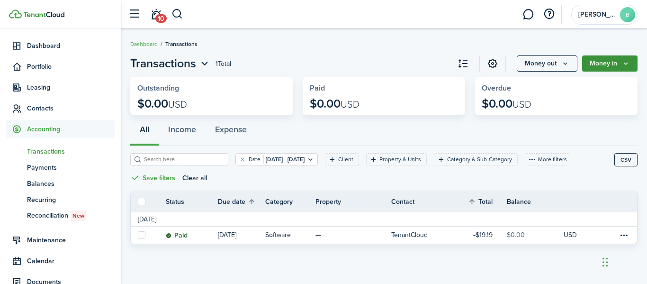
click at [629, 66] on icon "Money in" at bounding box center [626, 64] width 8 height 8
click at [457, 58] on button "button" at bounding box center [463, 63] width 16 height 16
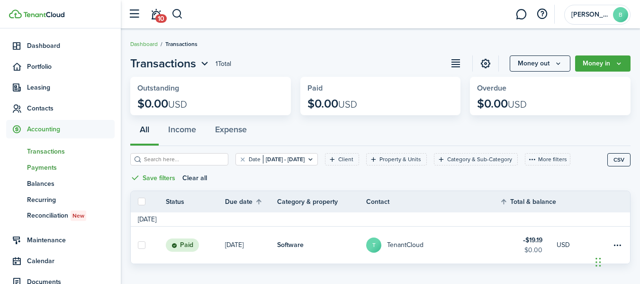
click at [49, 173] on link "pm Payments" at bounding box center [60, 167] width 108 height 16
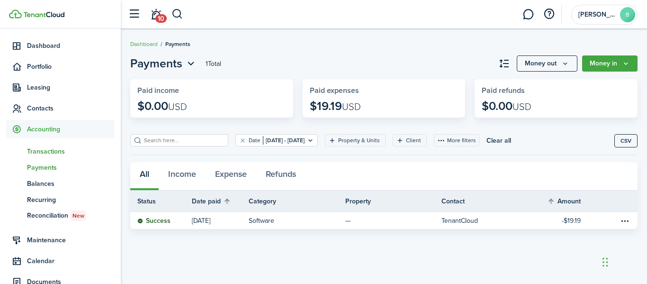
click at [44, 145] on link "tn Transactions" at bounding box center [60, 151] width 108 height 16
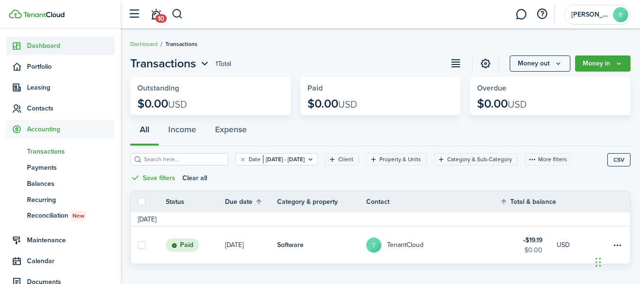
click at [47, 45] on span "Dashboard" at bounding box center [71, 46] width 88 height 10
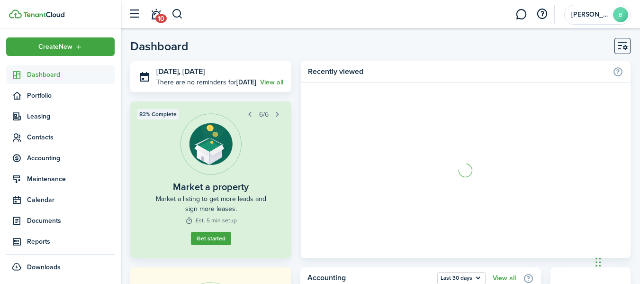
scroll to position [0, 0]
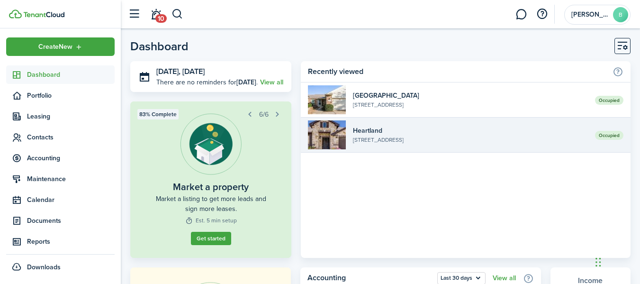
click at [383, 139] on widget-list-item-description "[STREET_ADDRESS]" at bounding box center [470, 139] width 235 height 9
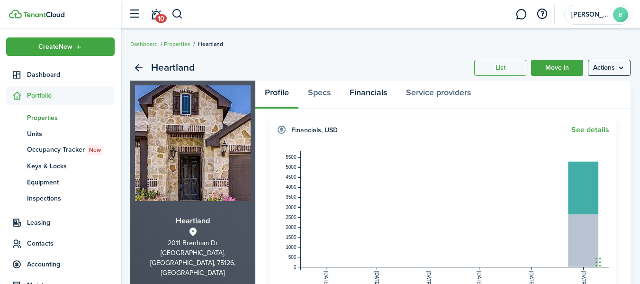
click at [367, 90] on link "Financials" at bounding box center [368, 95] width 56 height 28
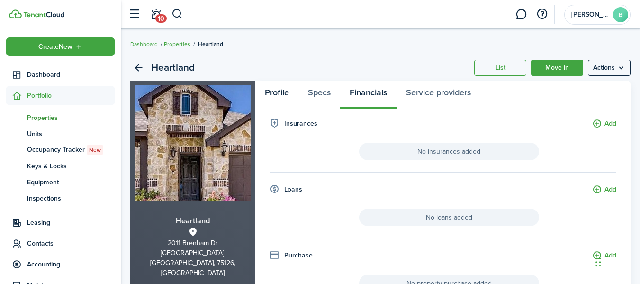
click at [281, 90] on link "Profile" at bounding box center [276, 95] width 43 height 28
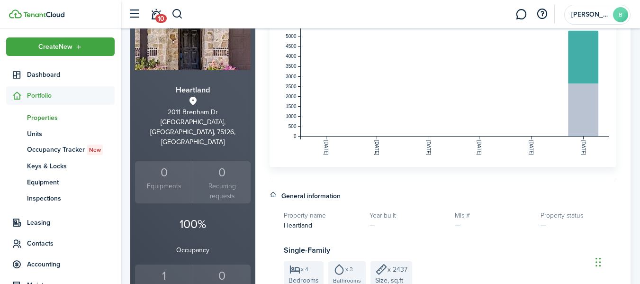
scroll to position [89, 0]
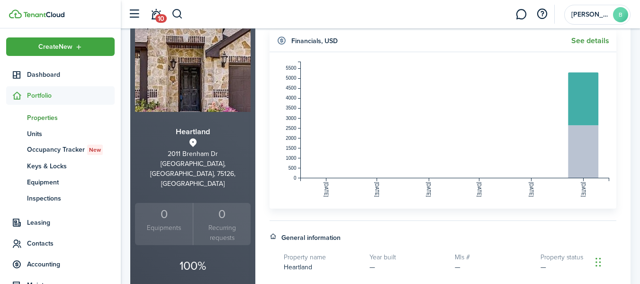
click at [598, 42] on link "See details" at bounding box center [590, 40] width 38 height 9
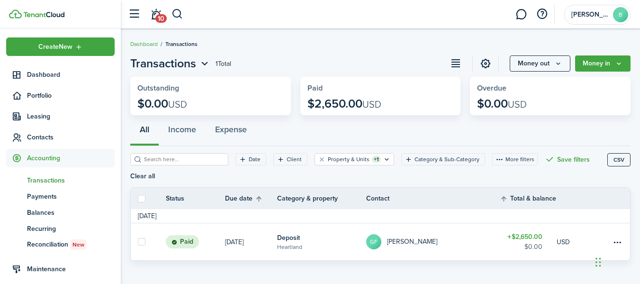
scroll to position [8, 0]
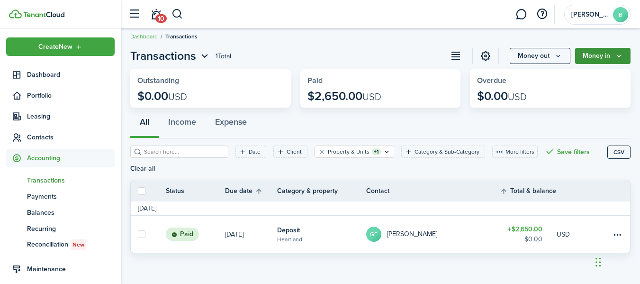
click at [624, 54] on button "Money in" at bounding box center [602, 56] width 55 height 16
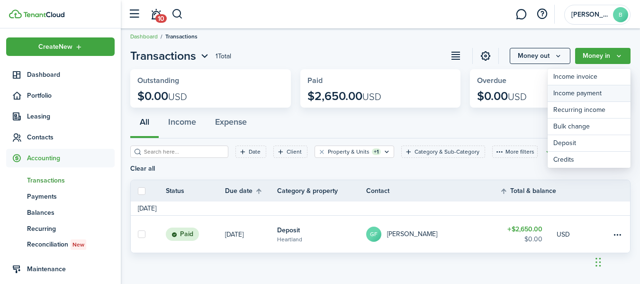
click at [590, 92] on link "Income payment" at bounding box center [589, 93] width 83 height 17
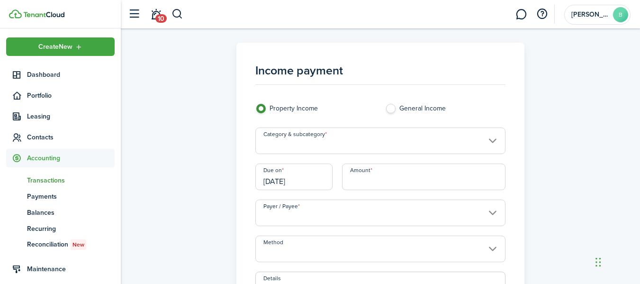
click at [499, 139] on input "Category & subcategory" at bounding box center [380, 140] width 250 height 27
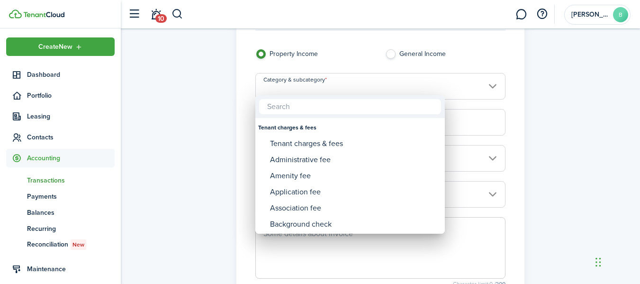
scroll to position [61, 0]
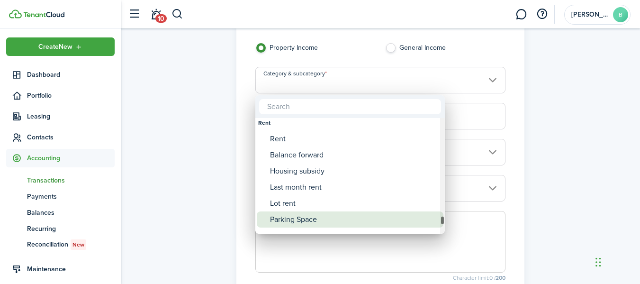
drag, startPoint x: 442, startPoint y: 126, endPoint x: 436, endPoint y: 226, distance: 100.1
click at [436, 226] on mbsc-scrollview-base "Utility charge Violation Water fee Condo/HOA fees Condo/HOA fees Condo/[PERSON_…" at bounding box center [350, 176] width 190 height 114
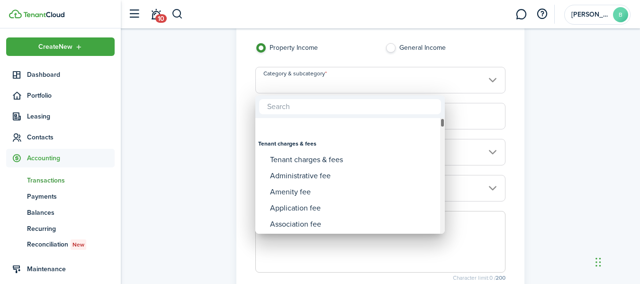
drag, startPoint x: 442, startPoint y: 221, endPoint x: 422, endPoint y: 107, distance: 115.8
click at [422, 107] on div "Tenant charges & fees Tenant charges & fees Administrative fee Amenity fee Appl…" at bounding box center [350, 164] width 190 height 138
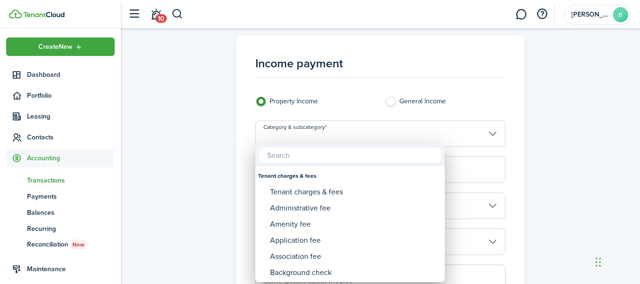
scroll to position [6, 0]
click at [203, 83] on div at bounding box center [320, 141] width 792 height 435
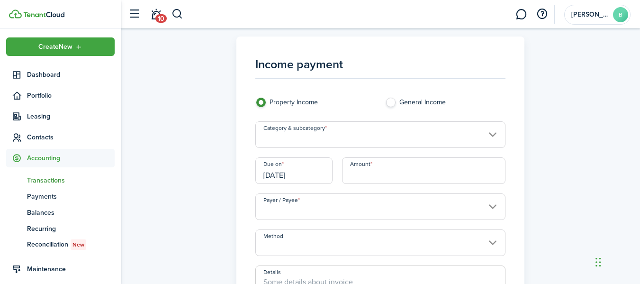
scroll to position [0, 0]
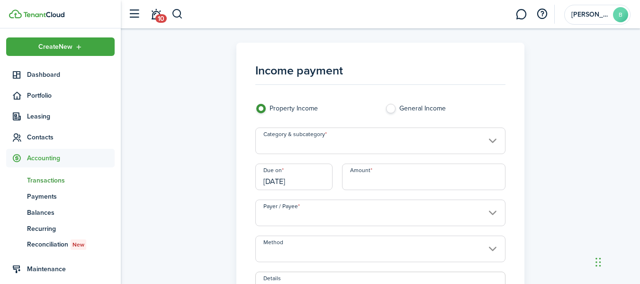
click at [43, 178] on span "Transactions" at bounding box center [71, 180] width 88 height 10
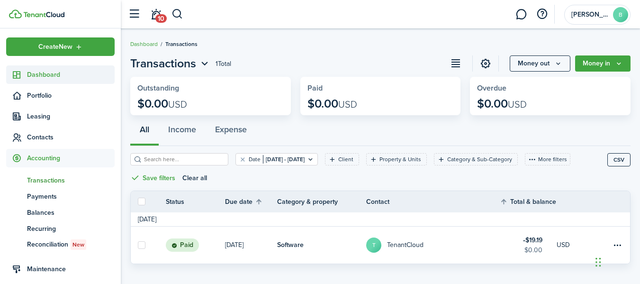
click at [79, 66] on link "Dashboard" at bounding box center [60, 74] width 108 height 18
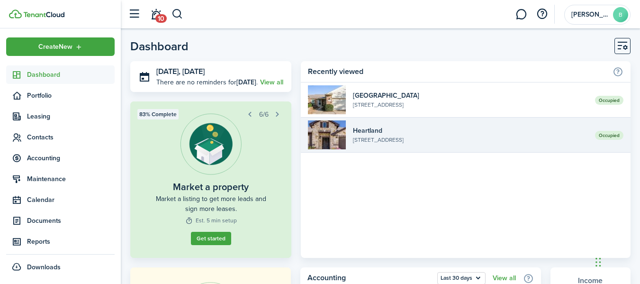
click at [414, 127] on widget-list-item-title "Heartland" at bounding box center [470, 131] width 235 height 10
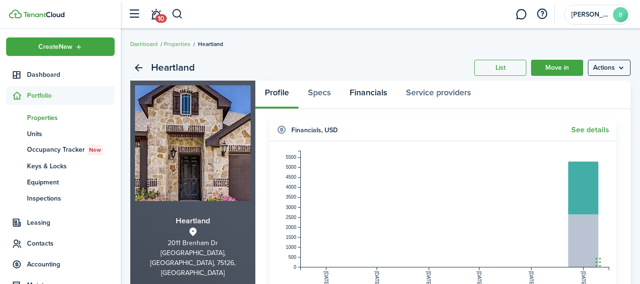
click at [361, 97] on link "Financials" at bounding box center [368, 95] width 56 height 28
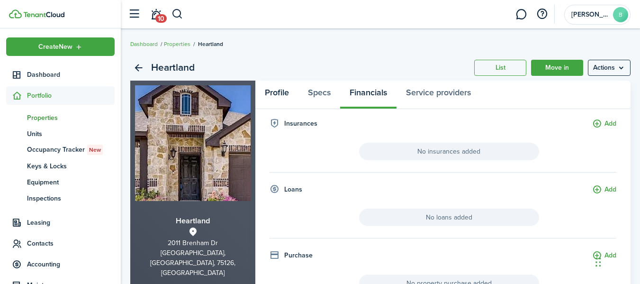
click at [275, 90] on link "Profile" at bounding box center [276, 95] width 43 height 28
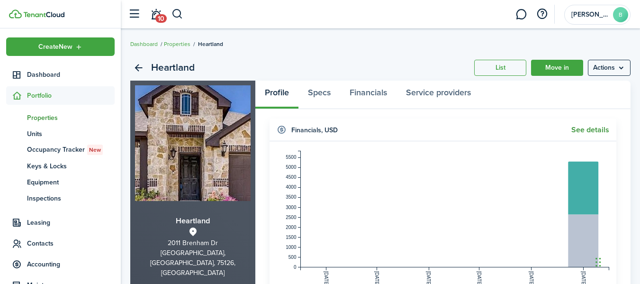
click at [591, 128] on link "See details" at bounding box center [590, 130] width 38 height 9
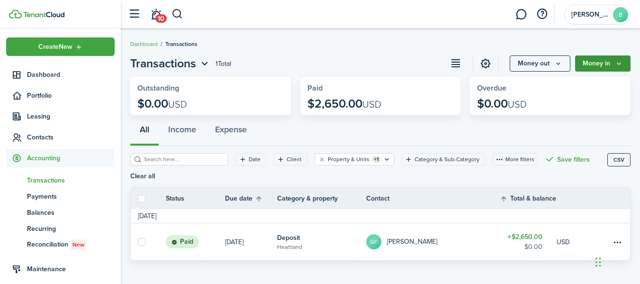
click at [623, 63] on button "Money in" at bounding box center [602, 63] width 55 height 16
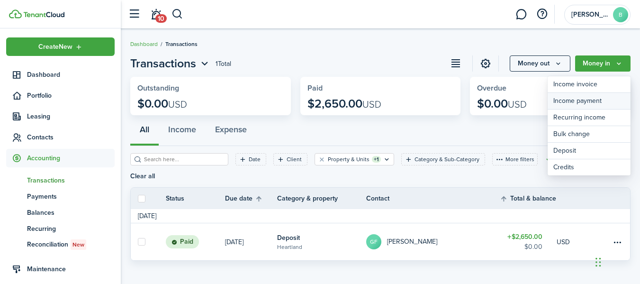
click at [603, 98] on link "Income payment" at bounding box center [589, 101] width 83 height 17
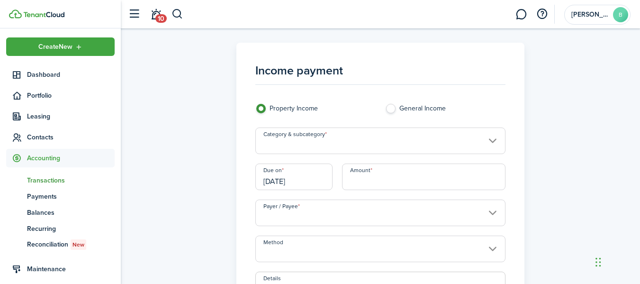
click at [445, 138] on input "Category & subcategory" at bounding box center [380, 140] width 250 height 27
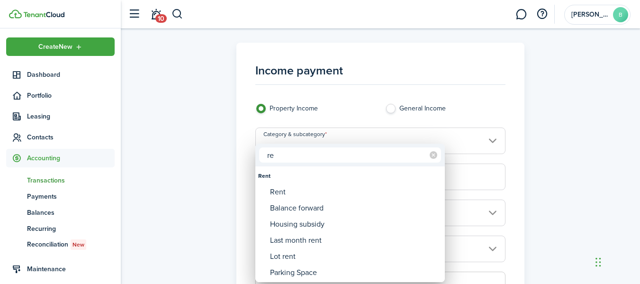
type input "r"
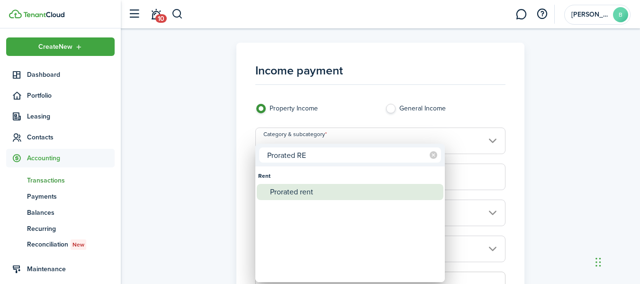
type input "Prorated RE"
click at [328, 199] on div "Prorated rent" at bounding box center [354, 192] width 168 height 16
type input "Rent / Prorated rent"
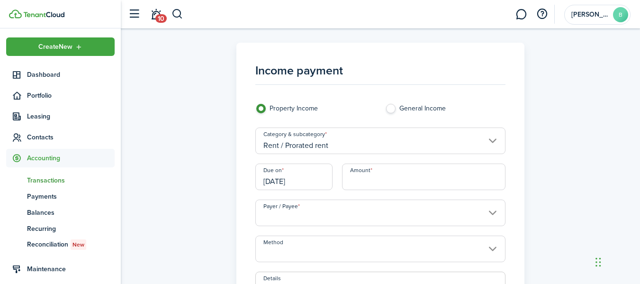
click at [287, 176] on input "[DATE]" at bounding box center [293, 176] width 77 height 27
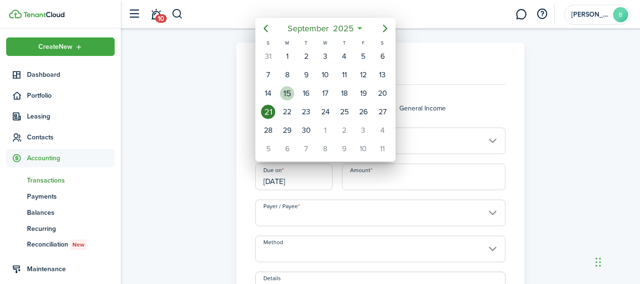
click at [288, 90] on div "15" at bounding box center [287, 93] width 14 height 14
type input "[DATE]"
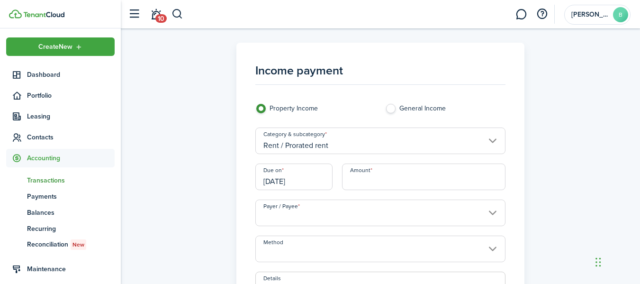
click at [379, 178] on input "Amount" at bounding box center [423, 176] width 163 height 27
click at [379, 178] on input "$1,413.33" at bounding box center [423, 176] width 163 height 27
click at [356, 201] on input "Payer / Payee" at bounding box center [380, 212] width 250 height 27
type input "$1,410.33"
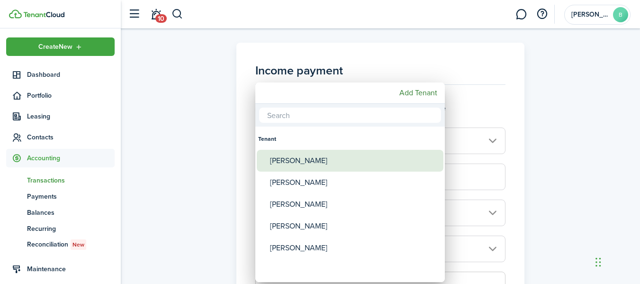
click at [349, 160] on div "[PERSON_NAME]" at bounding box center [354, 161] width 168 height 22
type input "[PERSON_NAME]"
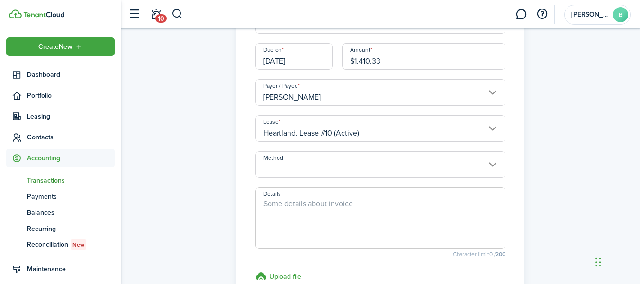
scroll to position [135, 0]
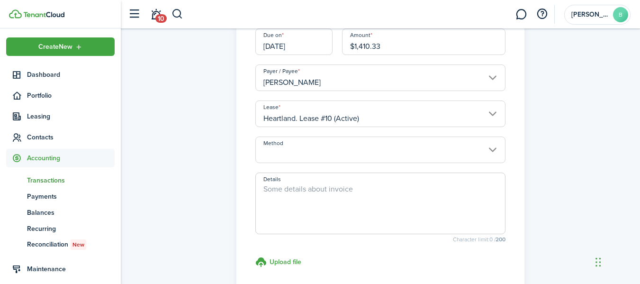
click at [491, 145] on input "Method" at bounding box center [380, 149] width 250 height 27
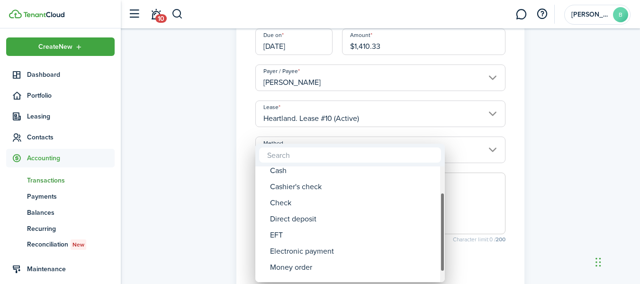
drag, startPoint x: 442, startPoint y: 195, endPoint x: 442, endPoint y: 221, distance: 26.1
click at [442, 221] on div "Method" at bounding box center [442, 231] width 5 height 79
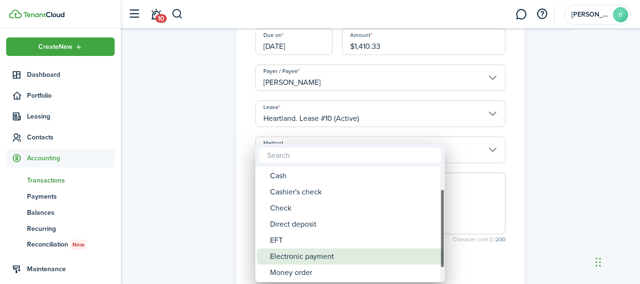
click at [361, 261] on div "Electronic payment" at bounding box center [354, 256] width 168 height 16
type input "Electronic payment"
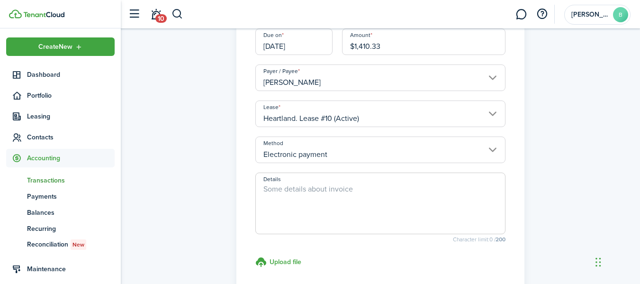
click at [353, 204] on textarea "Details" at bounding box center [380, 205] width 249 height 45
type textarea "X"
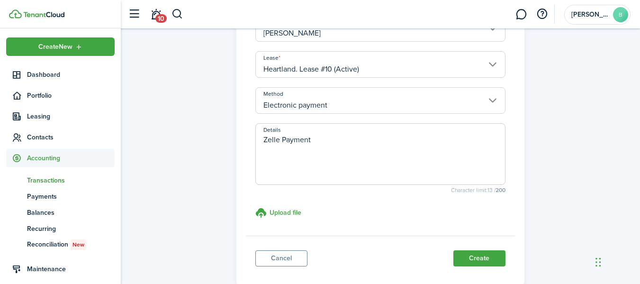
scroll to position [202, 0]
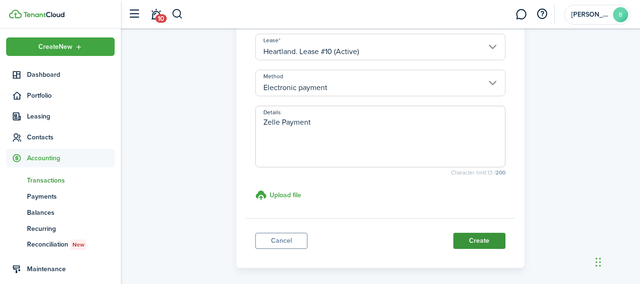
type textarea "Zelle Payment"
click at [478, 233] on button "Create" at bounding box center [479, 241] width 52 height 16
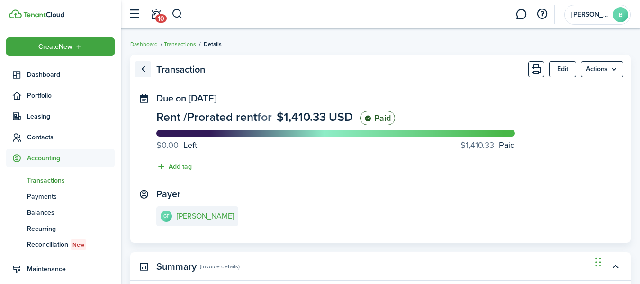
click at [146, 63] on link "Go back" at bounding box center [143, 69] width 16 height 16
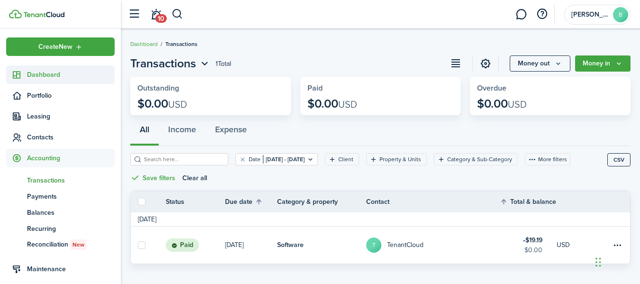
click at [56, 74] on span "Dashboard" at bounding box center [71, 75] width 88 height 10
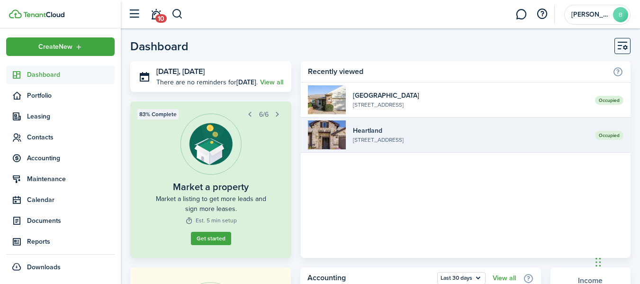
click at [377, 127] on widget-list-item-title "Heartland" at bounding box center [470, 131] width 235 height 10
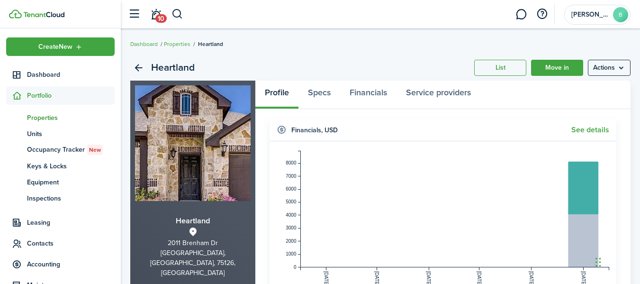
click at [591, 123] on widget-header "Financials , USD See details" at bounding box center [443, 129] width 347 height 23
click at [588, 127] on link "See details" at bounding box center [590, 130] width 38 height 9
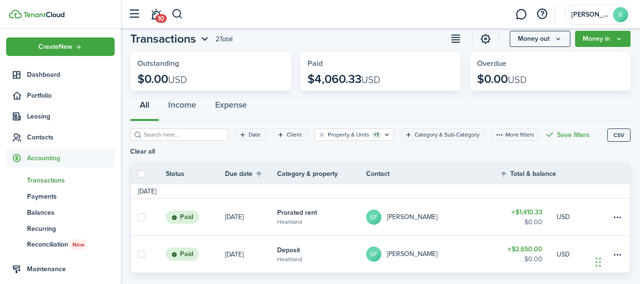
scroll to position [45, 0]
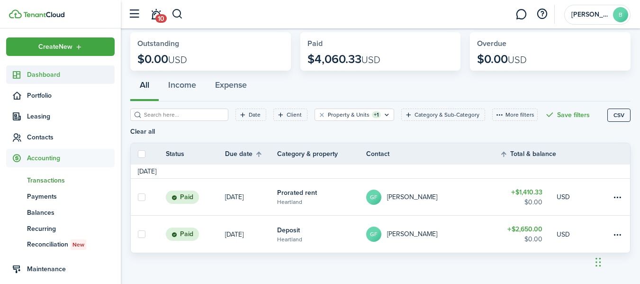
click at [64, 73] on span "Dashboard" at bounding box center [71, 75] width 88 height 10
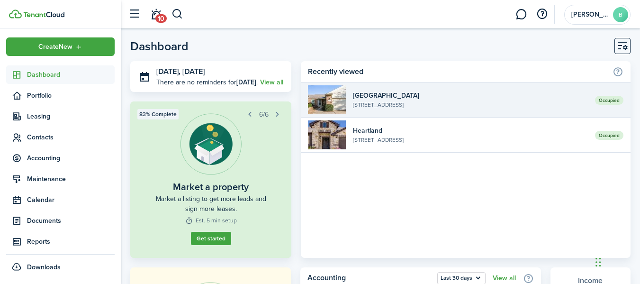
click at [392, 113] on link "Occupied [GEOGRAPHIC_DATA] [STREET_ADDRESS]" at bounding box center [466, 99] width 330 height 35
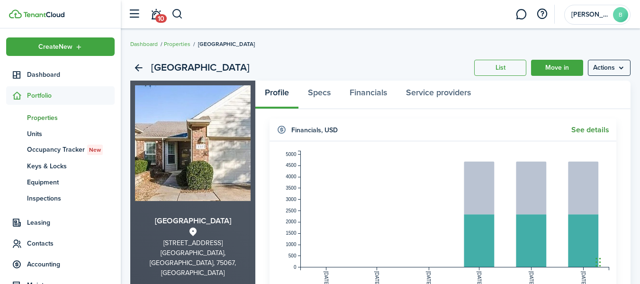
click at [584, 127] on link "See details" at bounding box center [590, 130] width 38 height 9
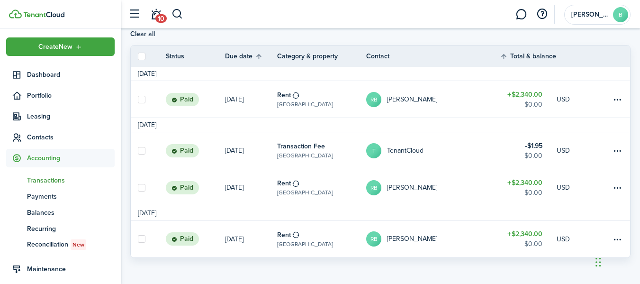
scroll to position [27, 0]
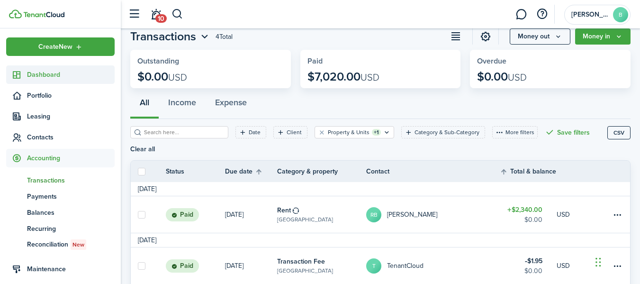
click at [39, 78] on span "Dashboard" at bounding box center [71, 75] width 88 height 10
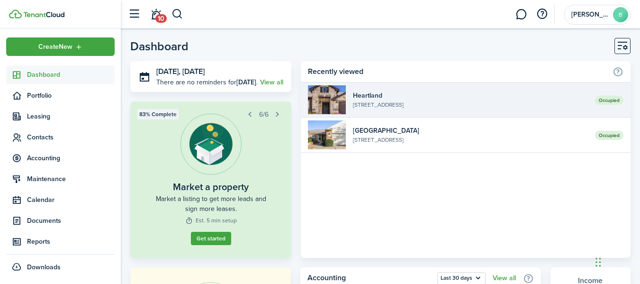
click at [388, 111] on link "Occupied Heartland 2011 [GEOGRAPHIC_DATA], [GEOGRAPHIC_DATA]" at bounding box center [466, 99] width 330 height 35
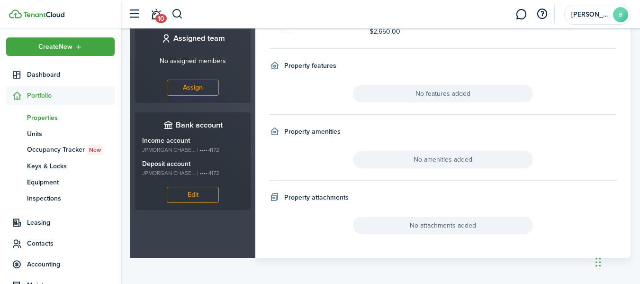
scroll to position [15, 0]
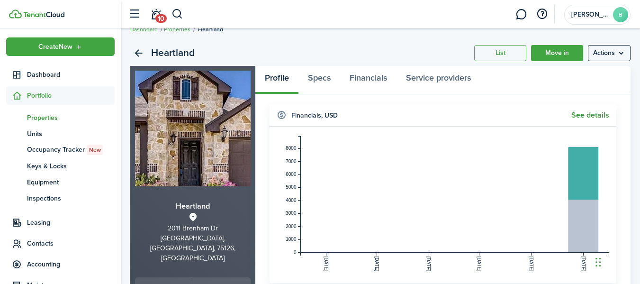
click at [583, 112] on link "See details" at bounding box center [590, 115] width 38 height 9
